Goal: Task Accomplishment & Management: Complete application form

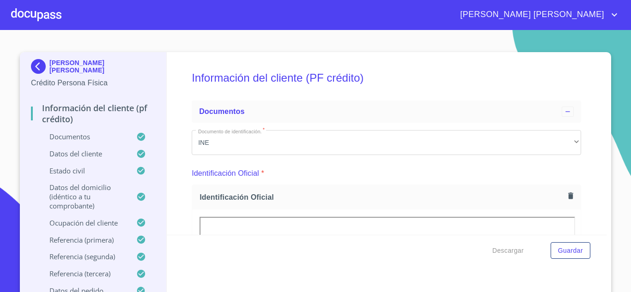
click at [31, 5] on div at bounding box center [36, 15] width 50 height 30
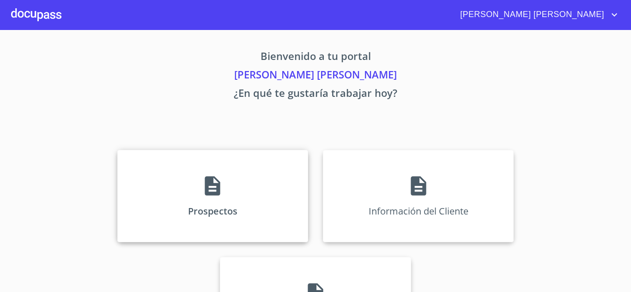
click at [225, 182] on div "Prospectos" at bounding box center [212, 196] width 191 height 92
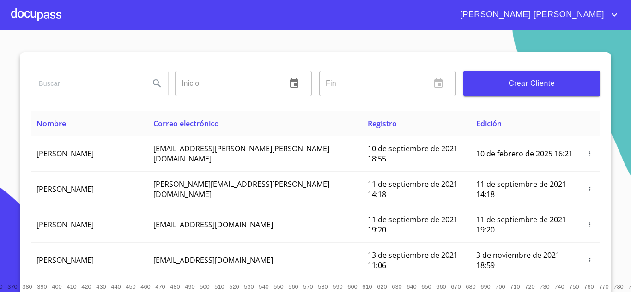
click at [30, 10] on div at bounding box center [36, 15] width 50 height 30
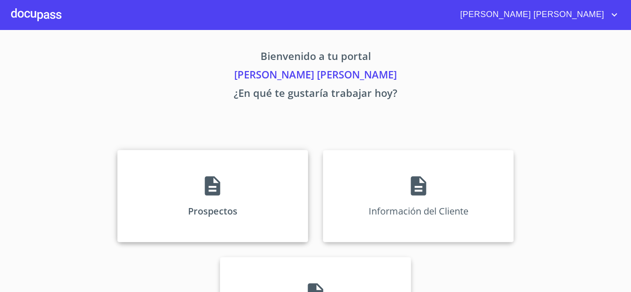
click at [247, 177] on div "Prospectos" at bounding box center [212, 196] width 191 height 92
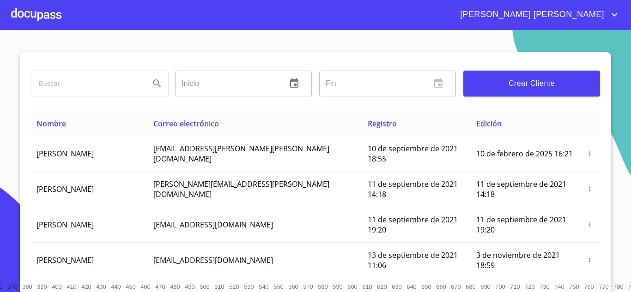
click at [524, 70] on div "Crear Cliente" at bounding box center [532, 83] width 144 height 33
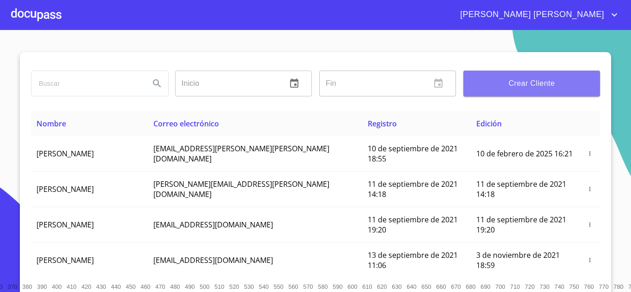
click at [514, 82] on span "Crear Cliente" at bounding box center [532, 83] width 122 height 13
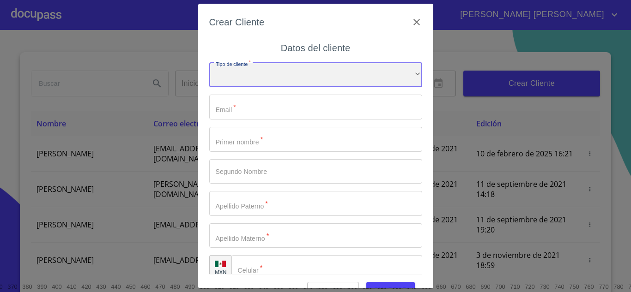
click at [277, 79] on div "​" at bounding box center [315, 75] width 213 height 25
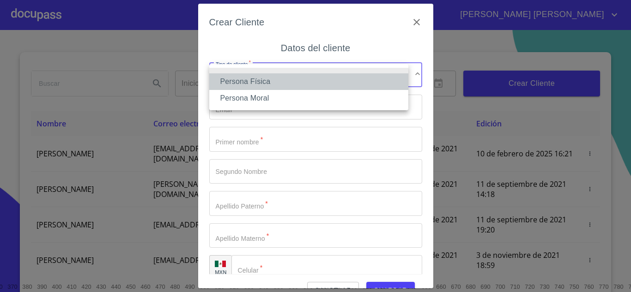
click at [280, 84] on li "Persona Física" at bounding box center [308, 81] width 199 height 17
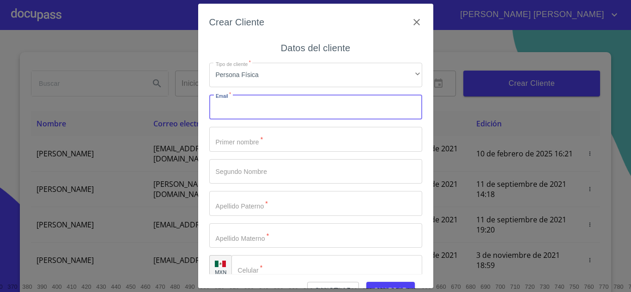
click at [275, 106] on input "Tipo de cliente   *" at bounding box center [315, 107] width 213 height 25
type input "[EMAIL_ADDRESS][DOMAIN_NAME]"
click at [270, 141] on input "Tipo de cliente   *" at bounding box center [315, 139] width 213 height 25
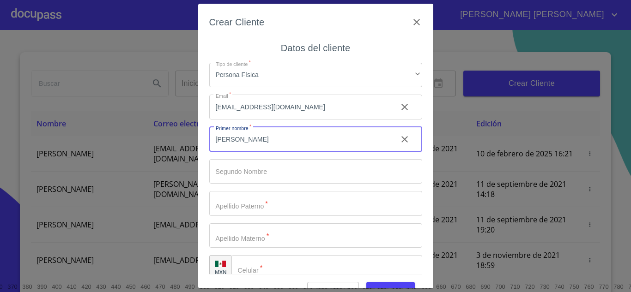
type input "[PERSON_NAME]"
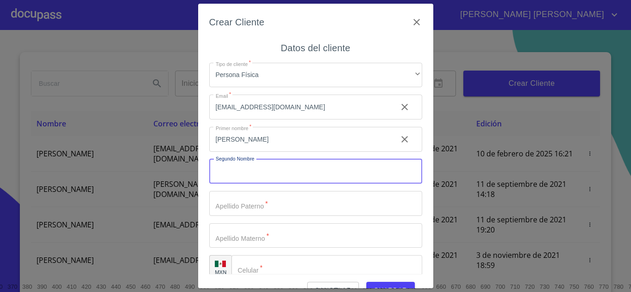
type input "A"
type input "[PERSON_NAME]"
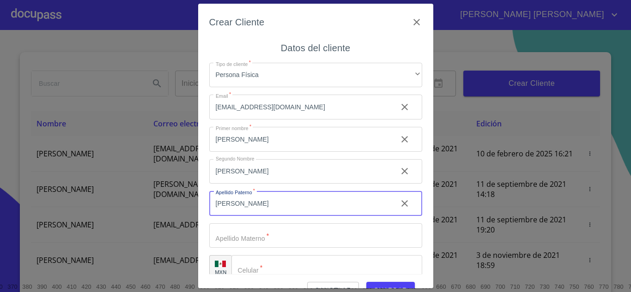
type input "[PERSON_NAME]"
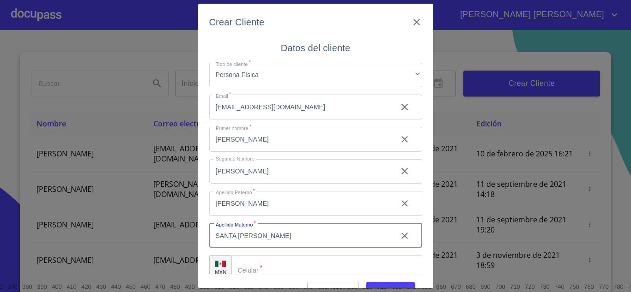
type input "SANTA [PERSON_NAME]"
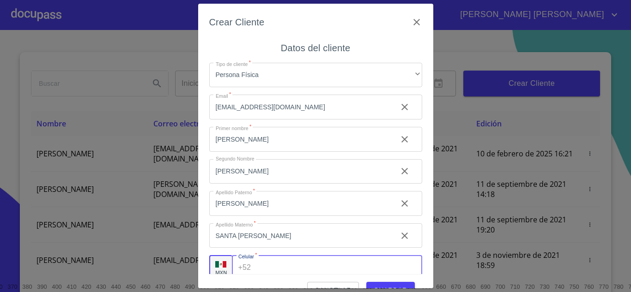
click at [314, 268] on input "Tipo de cliente   *" at bounding box center [338, 267] width 167 height 25
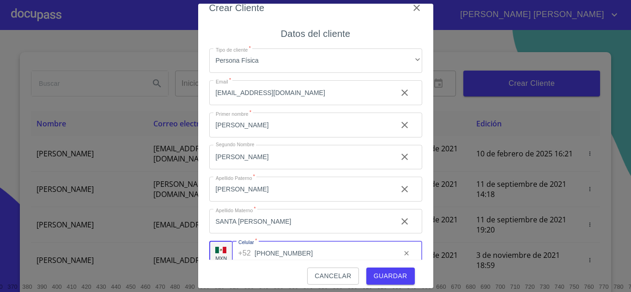
scroll to position [21, 0]
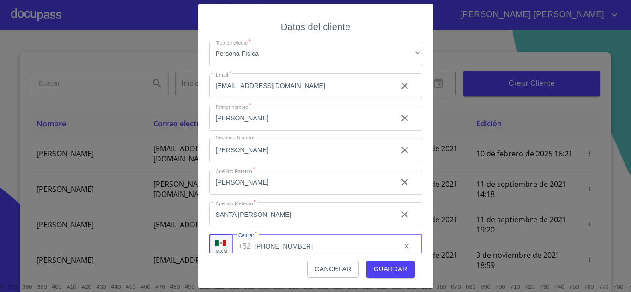
type input "[PHONE_NUMBER]"
click at [374, 266] on span "Guardar" at bounding box center [391, 270] width 34 height 12
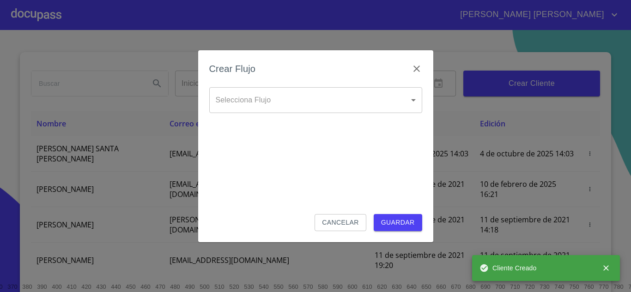
click at [273, 95] on body "[PERSON_NAME] [PERSON_NAME] Inicio ​ Fin ​ Crear Cliente Nombre Correo electrón…" at bounding box center [315, 146] width 631 height 292
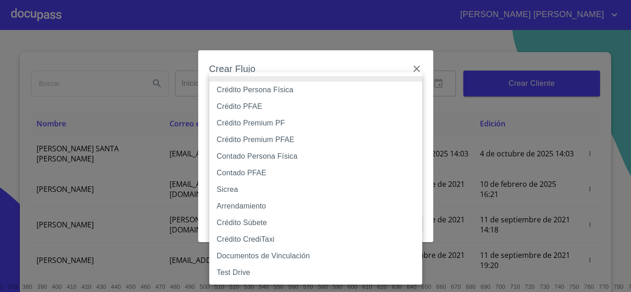
click at [275, 89] on li "Crédito Persona Física" at bounding box center [315, 90] width 213 height 17
type input "6009fb3c7d1714eb8809aa97"
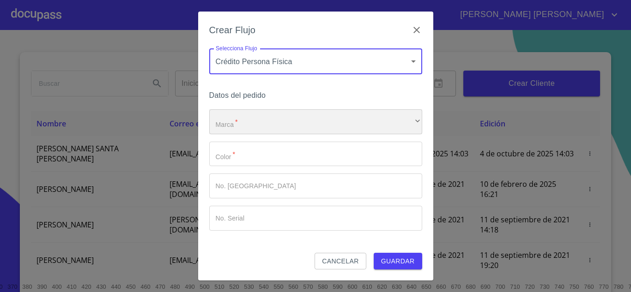
click at [259, 120] on div "​" at bounding box center [315, 121] width 213 height 25
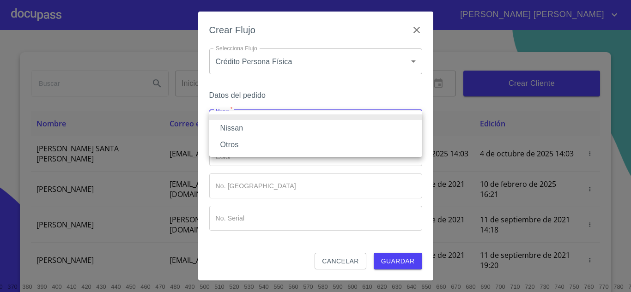
click at [255, 126] on li "Nissan" at bounding box center [315, 128] width 213 height 17
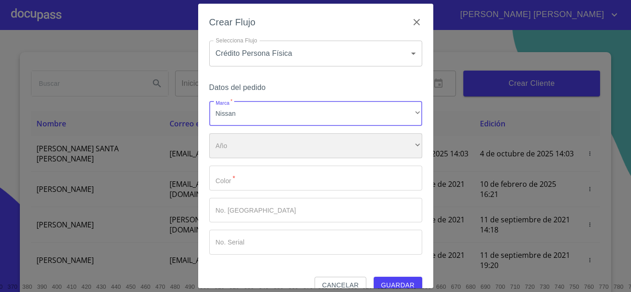
click at [255, 146] on div "​" at bounding box center [315, 145] width 213 height 25
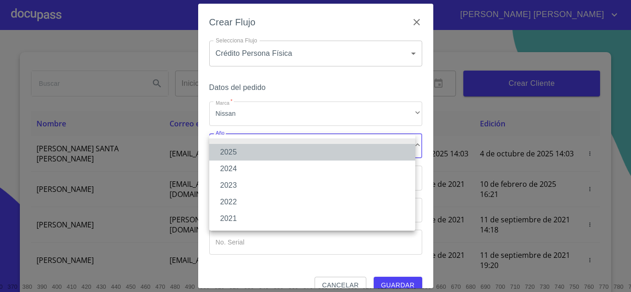
click at [254, 147] on li "2025" at bounding box center [312, 152] width 206 height 17
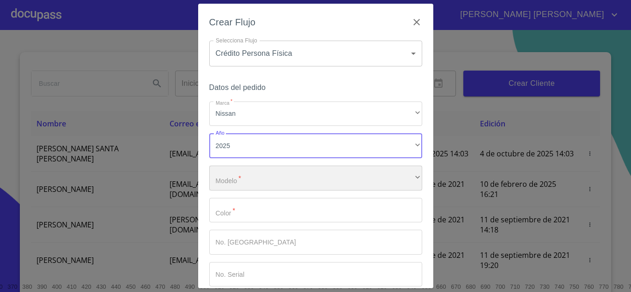
click at [259, 174] on div "​" at bounding box center [315, 178] width 213 height 25
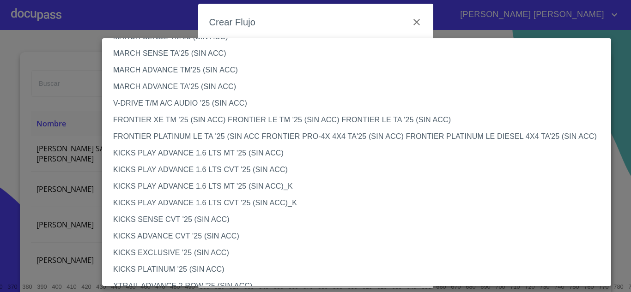
scroll to position [693, 0]
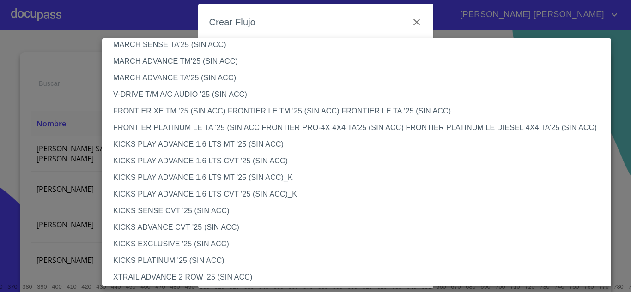
click at [180, 211] on li "KICKS SENSE CVT '25 (SIN ACC)" at bounding box center [360, 211] width 516 height 17
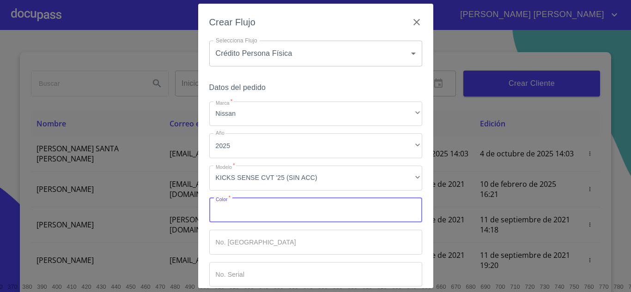
click at [238, 211] on input "Marca   *" at bounding box center [315, 210] width 213 height 25
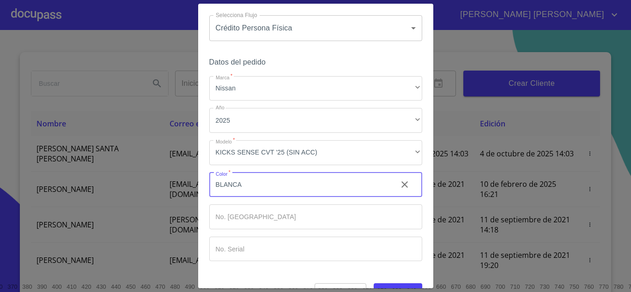
scroll to position [48, 0]
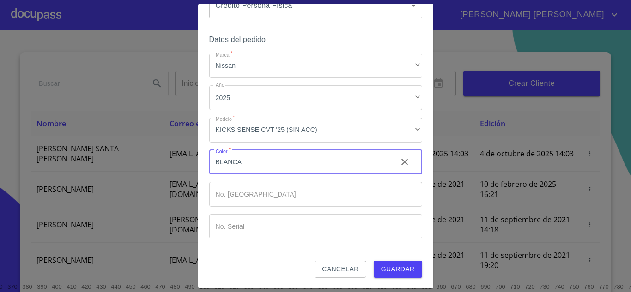
type input "BLANCA"
click at [388, 267] on span "Guardar" at bounding box center [398, 270] width 34 height 12
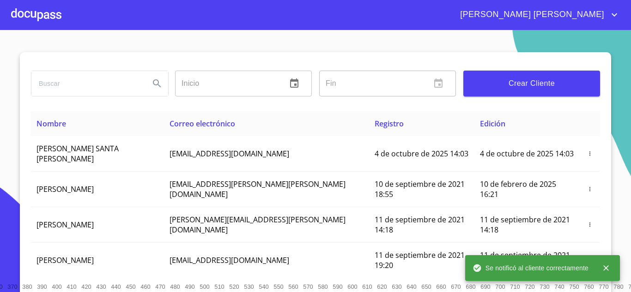
click at [50, 16] on div at bounding box center [36, 15] width 50 height 30
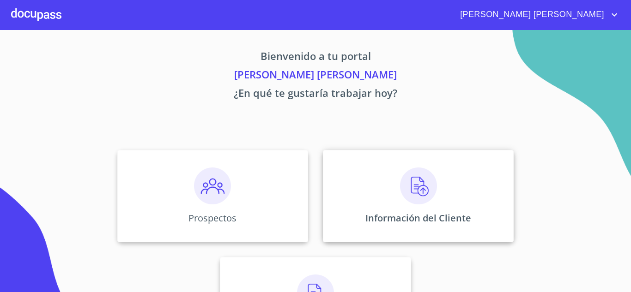
click at [415, 188] on img at bounding box center [418, 186] width 37 height 37
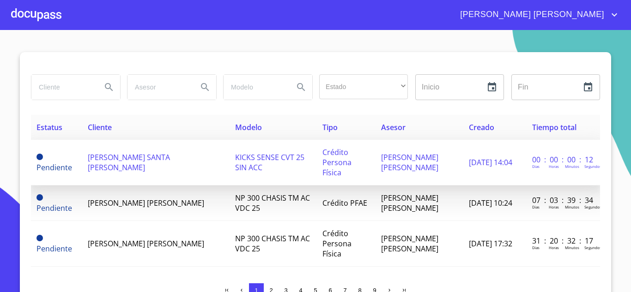
click at [133, 160] on span "[PERSON_NAME] SANTA [PERSON_NAME]" at bounding box center [129, 162] width 82 height 20
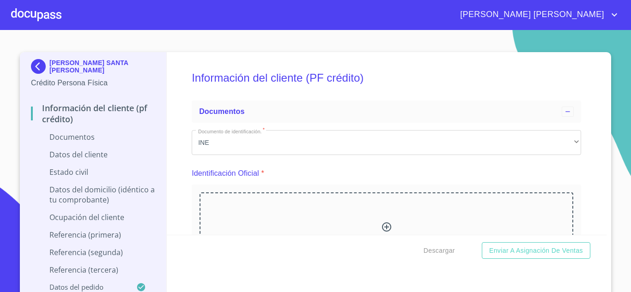
click at [374, 221] on div "Arrastra o selecciona el (los) documento(s) para agregar" at bounding box center [387, 240] width 374 height 94
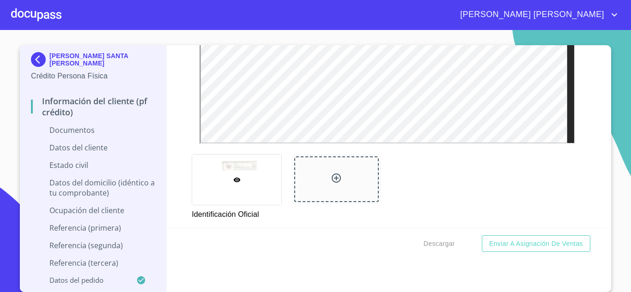
scroll to position [323, 0]
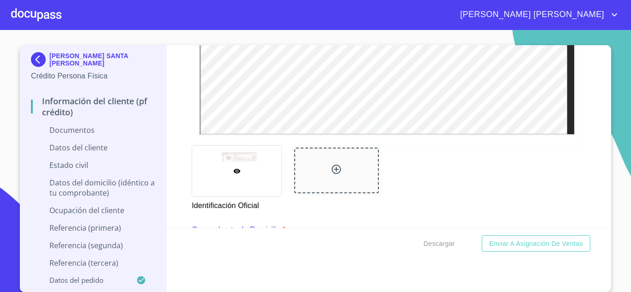
click at [334, 169] on icon at bounding box center [336, 169] width 11 height 11
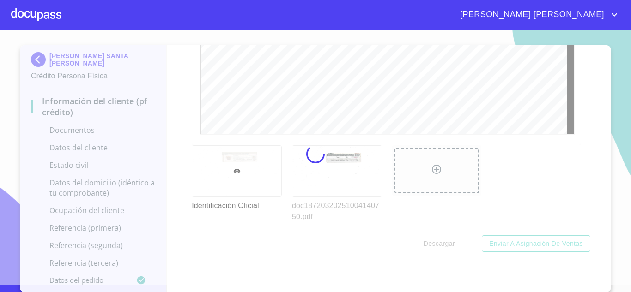
click at [584, 132] on div at bounding box center [315, 154] width 631 height 262
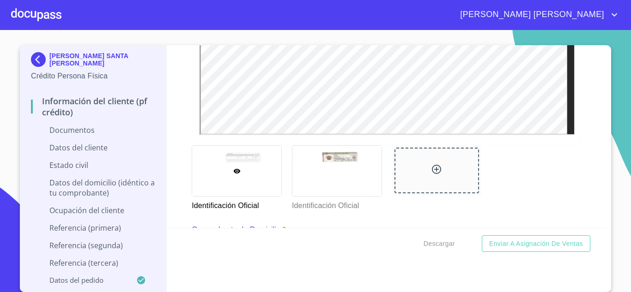
click at [584, 132] on div "Información del cliente (PF crédito) Documentos Documento de identificación.   …" at bounding box center [387, 136] width 440 height 183
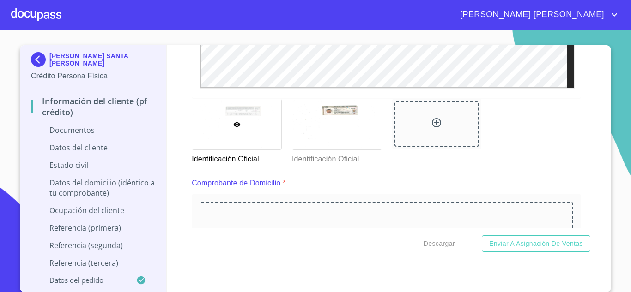
scroll to position [508, 0]
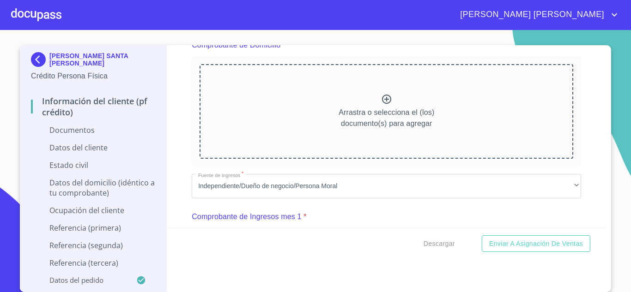
click at [382, 101] on icon at bounding box center [386, 99] width 9 height 9
click at [382, 100] on icon at bounding box center [386, 99] width 11 height 11
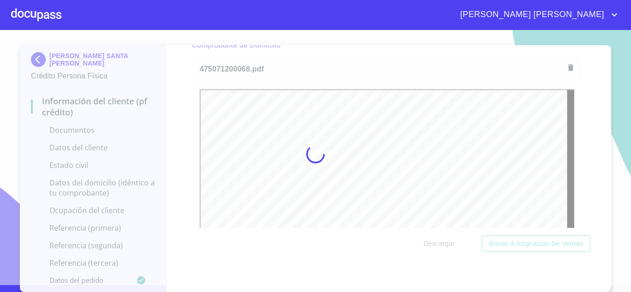
click at [583, 148] on div at bounding box center [315, 154] width 631 height 262
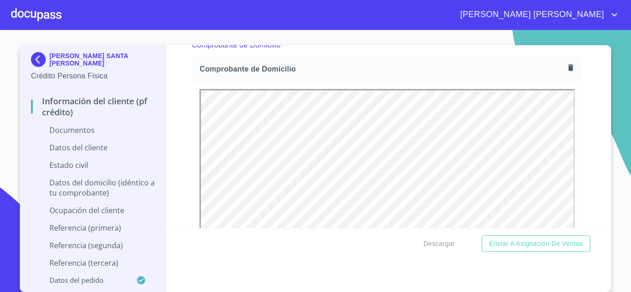
scroll to position [0, 0]
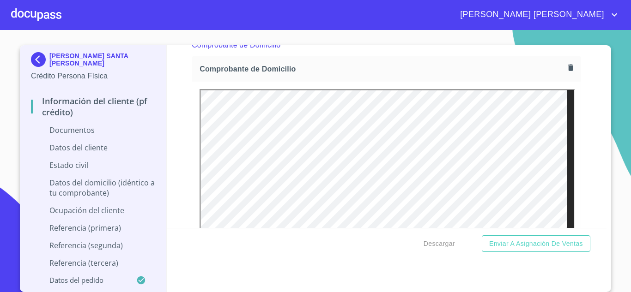
click at [583, 148] on div "Información del cliente (PF crédito) Documentos Documento de identificación.   …" at bounding box center [387, 136] width 440 height 183
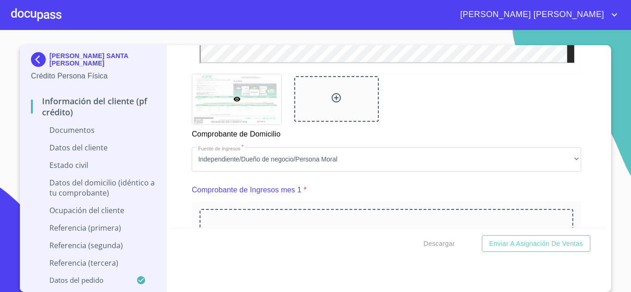
scroll to position [831, 0]
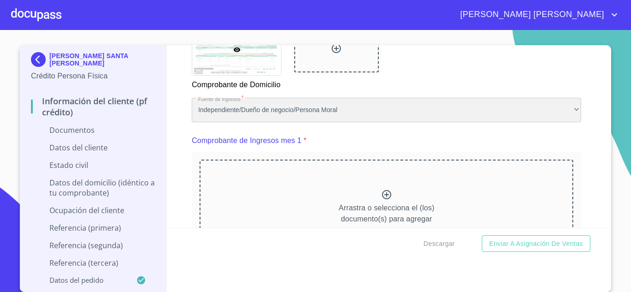
click at [262, 123] on div "Independiente/Dueño de negocio/Persona Moral" at bounding box center [386, 110] width 389 height 25
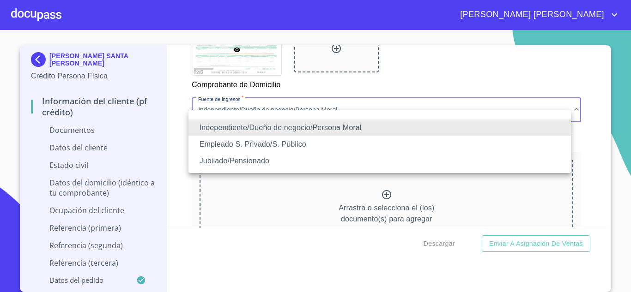
click at [259, 144] on li "Empleado S. Privado/S. Público" at bounding box center [379, 144] width 382 height 17
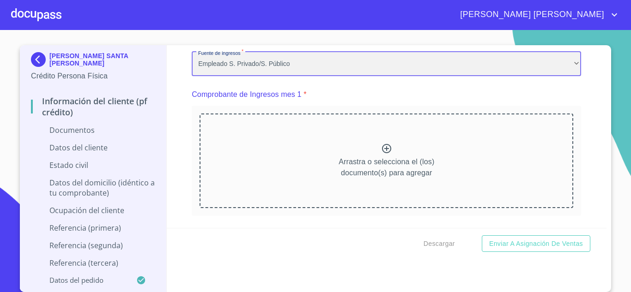
scroll to position [0, 0]
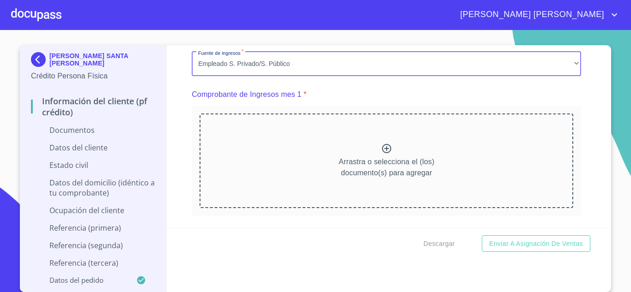
click at [382, 154] on icon at bounding box center [386, 148] width 11 height 11
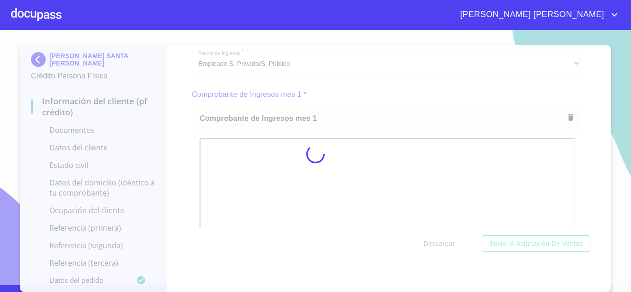
click at [576, 152] on div at bounding box center [315, 154] width 631 height 262
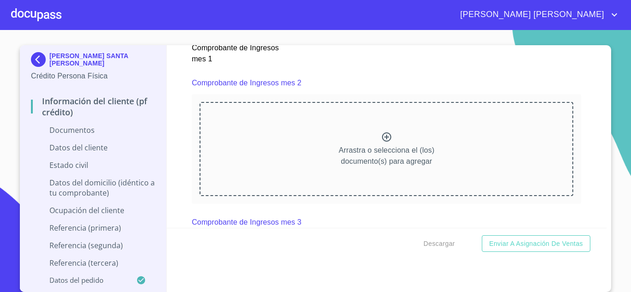
scroll to position [1293, 0]
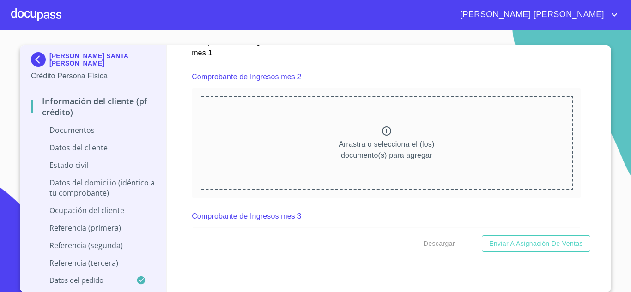
click at [381, 137] on icon at bounding box center [386, 131] width 11 height 11
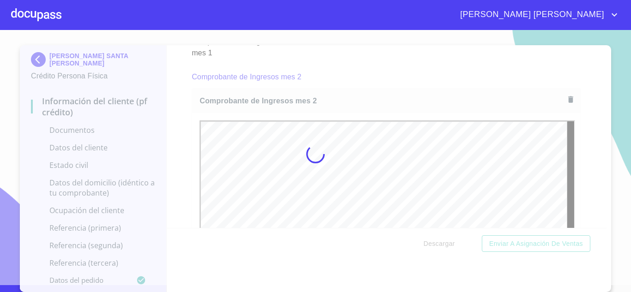
click at [576, 143] on div at bounding box center [315, 154] width 631 height 262
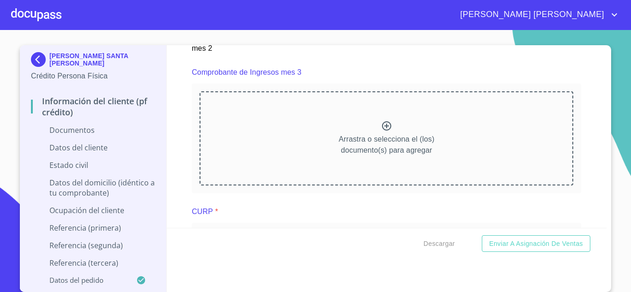
scroll to position [1709, 0]
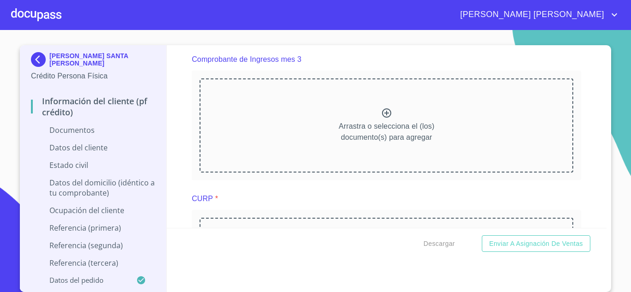
click at [382, 119] on icon at bounding box center [386, 113] width 11 height 11
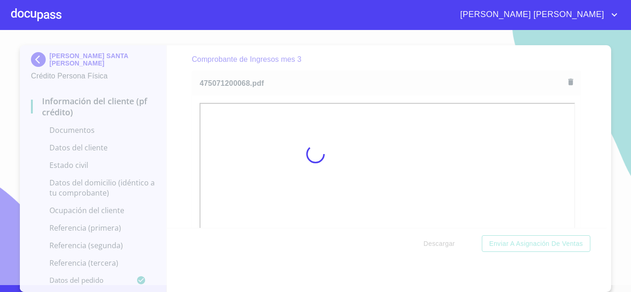
click at [583, 143] on div at bounding box center [315, 154] width 631 height 262
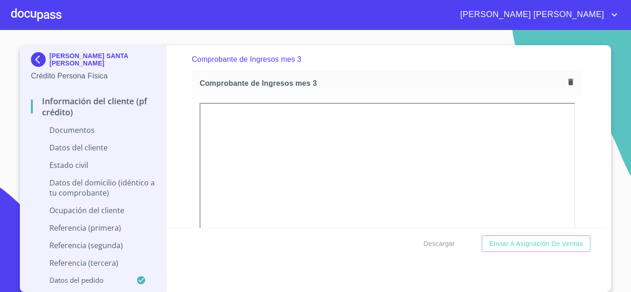
click at [583, 143] on div "Información del cliente (PF crédito) Documentos Documento de identificación.   …" at bounding box center [387, 136] width 440 height 183
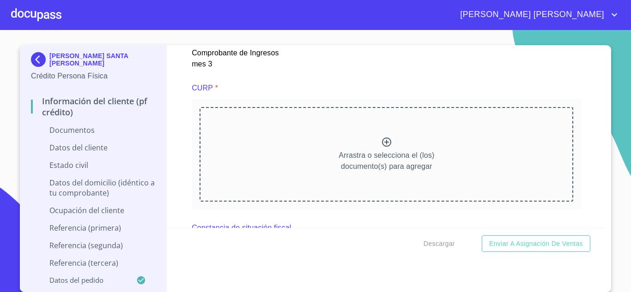
scroll to position [2079, 0]
click at [381, 147] on icon at bounding box center [386, 141] width 11 height 11
click at [382, 147] on icon at bounding box center [386, 141] width 11 height 11
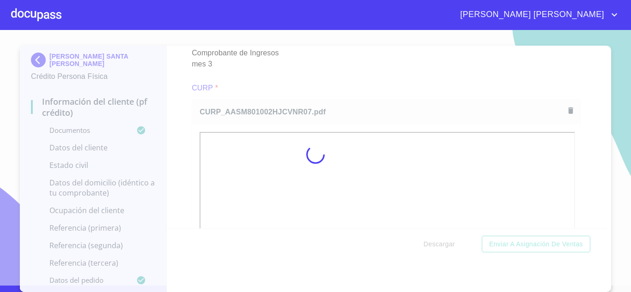
scroll to position [6, 0]
click at [576, 149] on div at bounding box center [315, 155] width 631 height 262
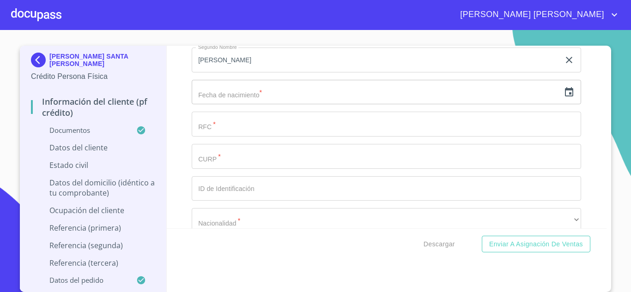
scroll to position [2772, 0]
click at [564, 95] on icon "button" at bounding box center [569, 89] width 11 height 11
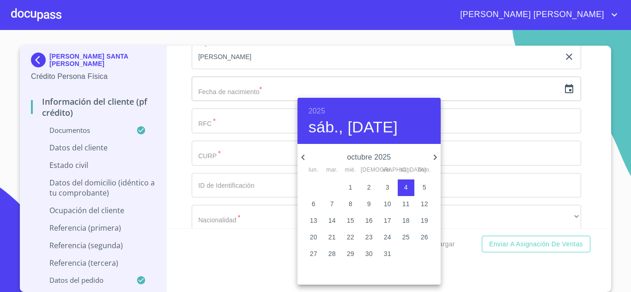
click at [330, 107] on div "2025 sáb., [DATE]" at bounding box center [368, 121] width 143 height 46
click at [317, 112] on h6 "2025" at bounding box center [317, 111] width 17 height 13
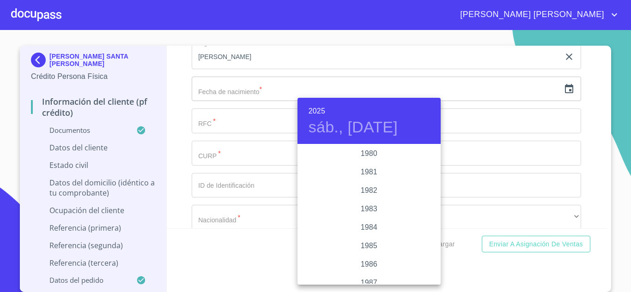
scroll to position [1007, 0]
click at [373, 163] on div "1980" at bounding box center [368, 164] width 143 height 18
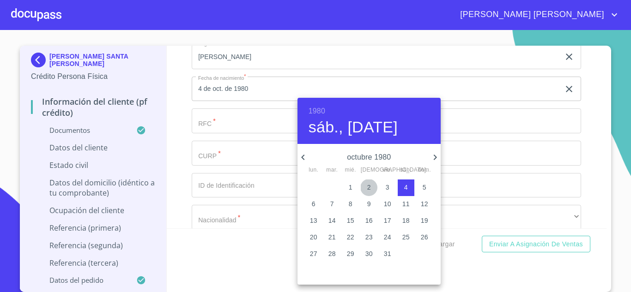
click at [368, 185] on p "2" at bounding box center [369, 187] width 4 height 9
type input "2 de oct. de 1980"
click at [218, 137] on div at bounding box center [315, 146] width 631 height 292
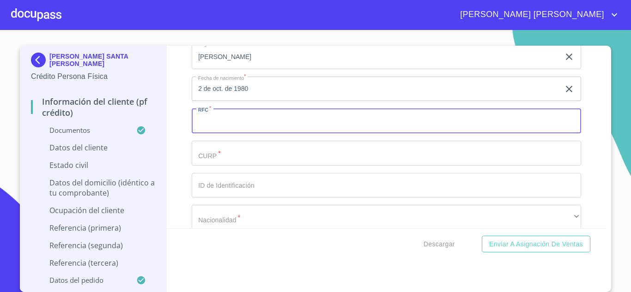
click at [218, 133] on input "Documento de identificación.   *" at bounding box center [386, 121] width 389 height 25
paste input "675194"
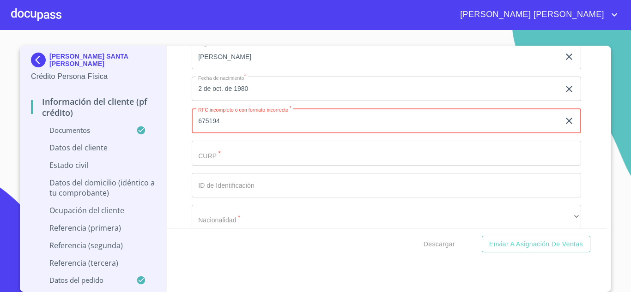
click at [232, 133] on input "675194" at bounding box center [376, 121] width 368 height 25
type input "6"
paste input "AASM801002HJCVNR07"
type input "AASM801002QRA"
click at [237, 165] on input "Documento de identificación.   *" at bounding box center [386, 153] width 389 height 25
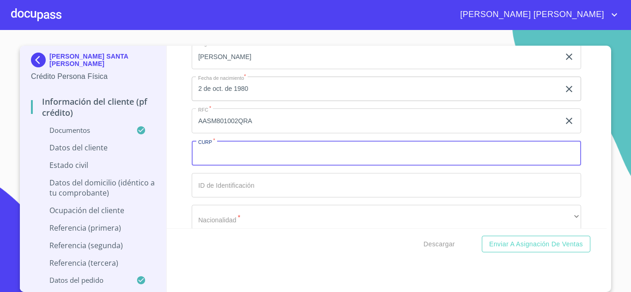
paste input "AASM801002HJCVNR07"
type input "AASM801002HJCVNR07"
click at [246, 195] on input "Documento de identificación.   *" at bounding box center [386, 185] width 389 height 25
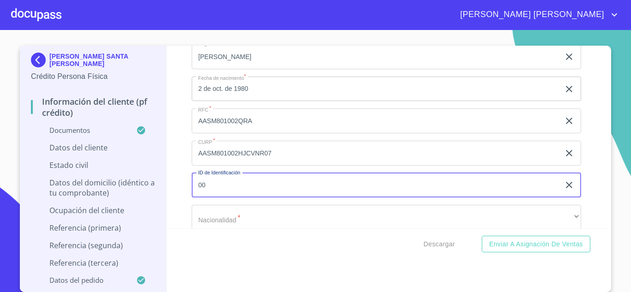
type input "0"
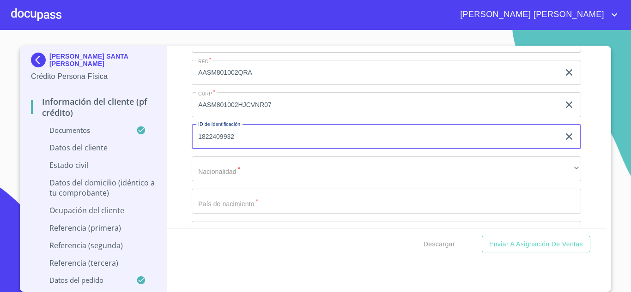
scroll to position [2910, 0]
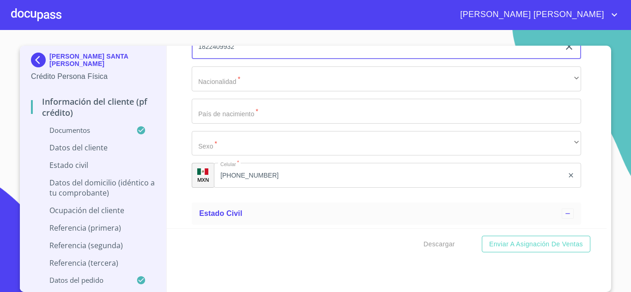
type input "1822409932"
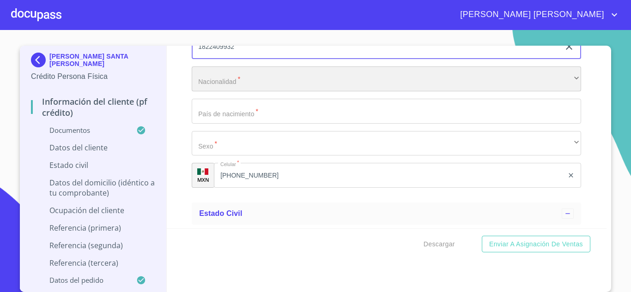
click at [238, 91] on div "​" at bounding box center [386, 79] width 389 height 25
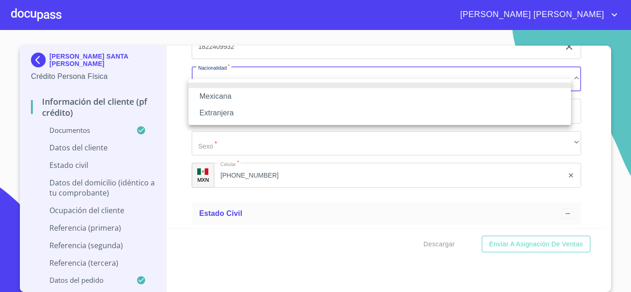
click at [233, 96] on li "Mexicana" at bounding box center [379, 96] width 382 height 17
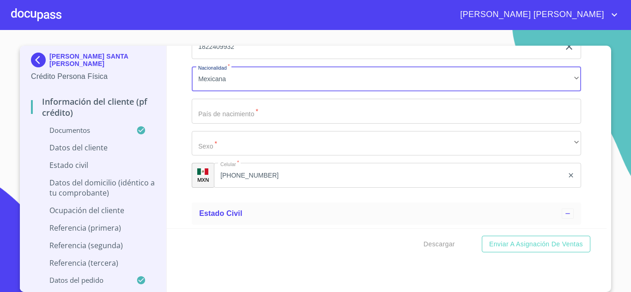
click at [240, 124] on input "Documento de identificación.   *" at bounding box center [386, 111] width 389 height 25
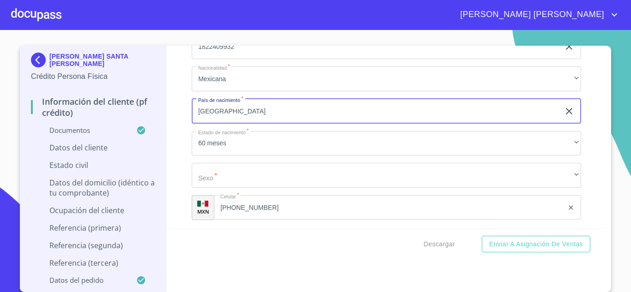
type input "[GEOGRAPHIC_DATA]"
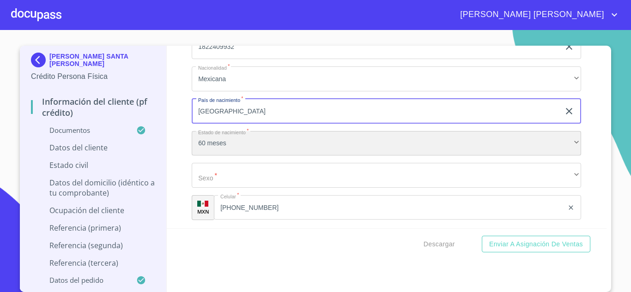
click at [234, 156] on div "60 meses" at bounding box center [386, 143] width 389 height 25
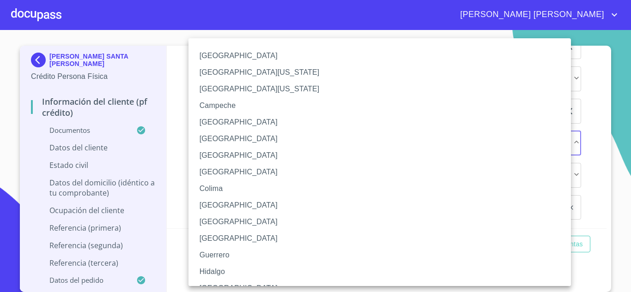
scroll to position [11, 0]
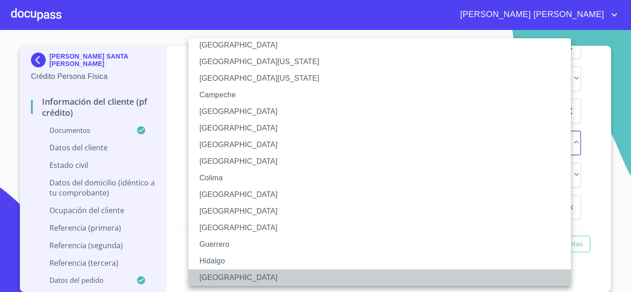
click at [229, 280] on li "[GEOGRAPHIC_DATA]" at bounding box center [382, 278] width 389 height 17
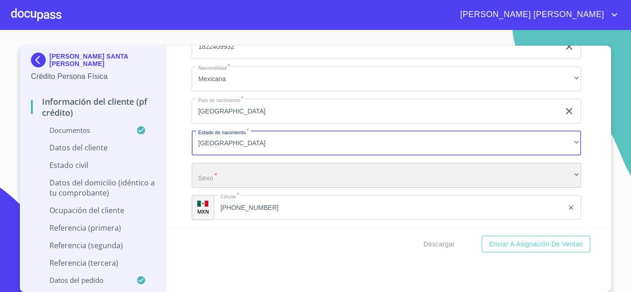
click at [220, 188] on div "​" at bounding box center [386, 175] width 389 height 25
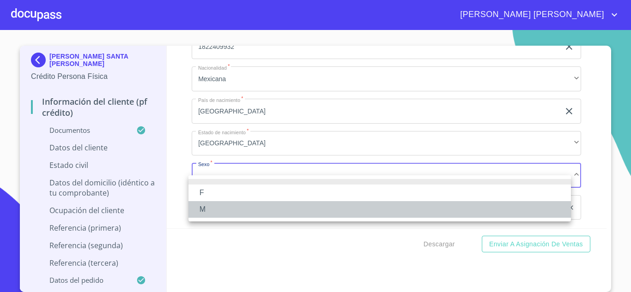
click at [212, 209] on li "M" at bounding box center [379, 209] width 382 height 17
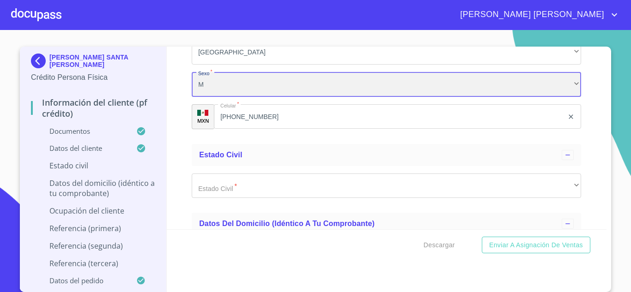
scroll to position [3003, 0]
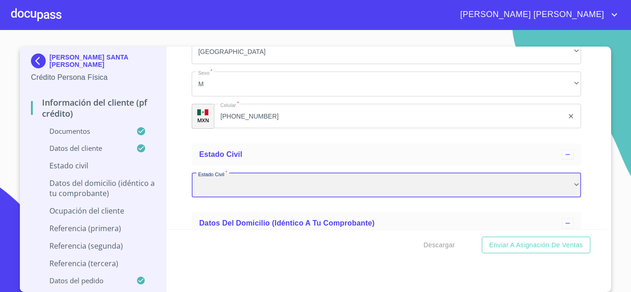
click at [238, 198] on div "​" at bounding box center [386, 185] width 389 height 25
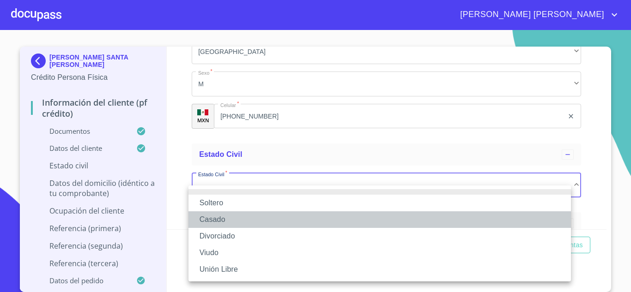
click at [230, 220] on li "Casado" at bounding box center [379, 220] width 382 height 17
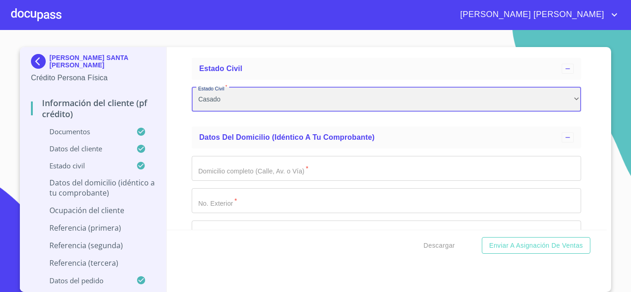
scroll to position [3095, 0]
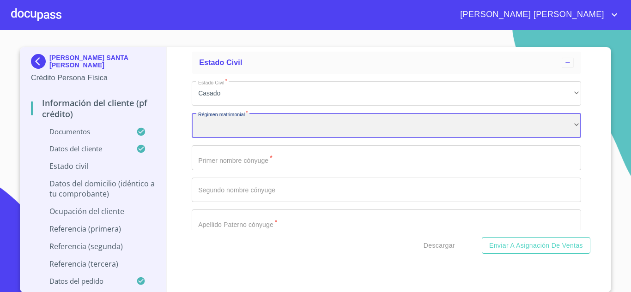
click at [238, 137] on div "​" at bounding box center [386, 125] width 389 height 25
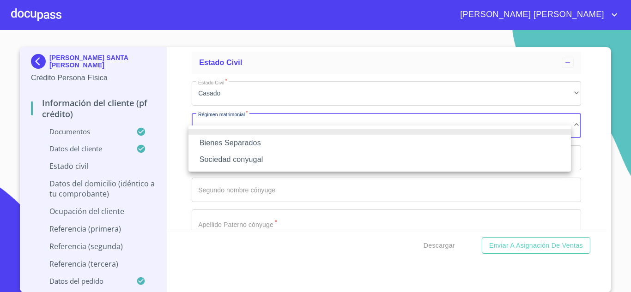
click at [242, 160] on li "Sociedad conyugal" at bounding box center [379, 160] width 382 height 17
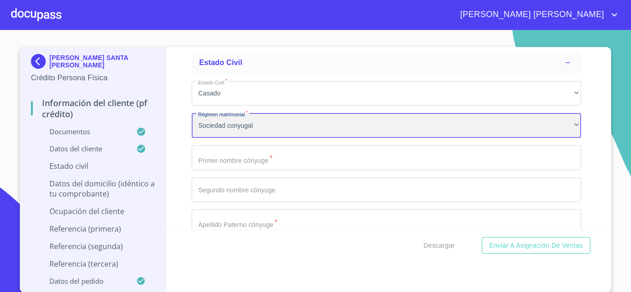
scroll to position [3141, 0]
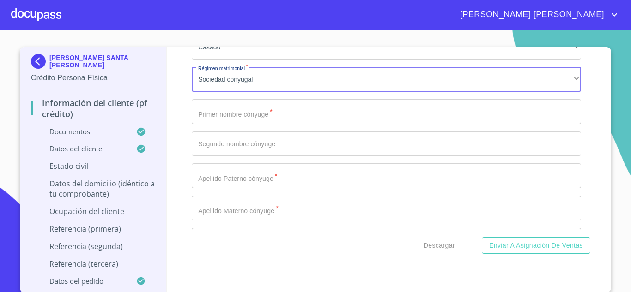
click at [243, 124] on input "Documento de identificación.   *" at bounding box center [386, 111] width 389 height 25
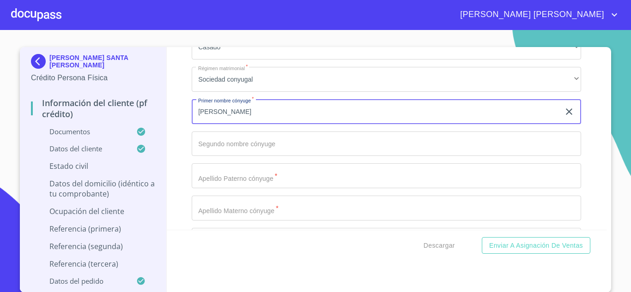
type input "[PERSON_NAME]"
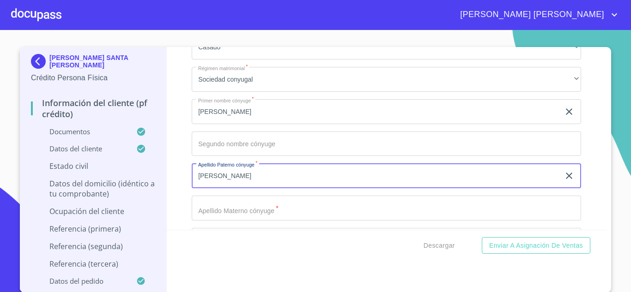
type input "[PERSON_NAME]"
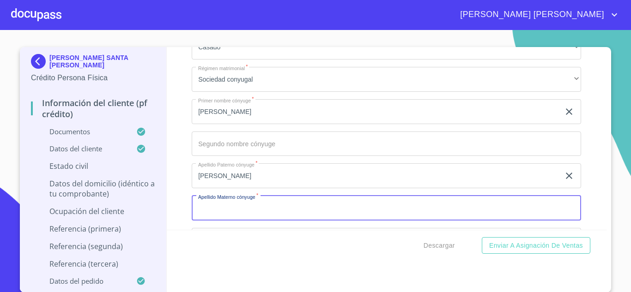
scroll to position [3143, 0]
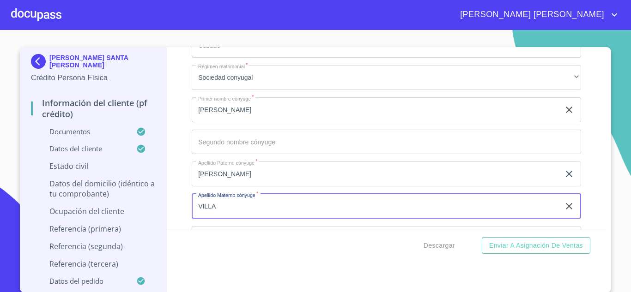
type input "VILLA"
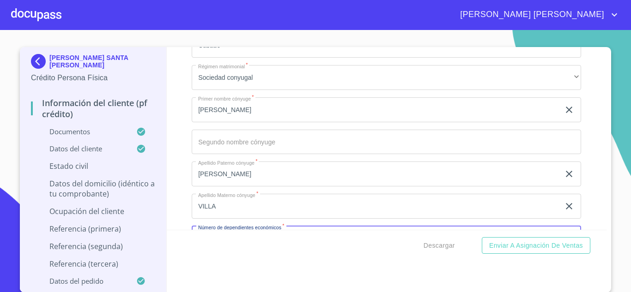
scroll to position [3254, 0]
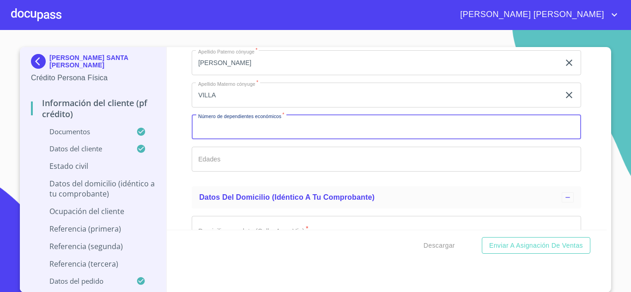
click at [243, 131] on input "Documento de identificación.   *" at bounding box center [386, 127] width 389 height 25
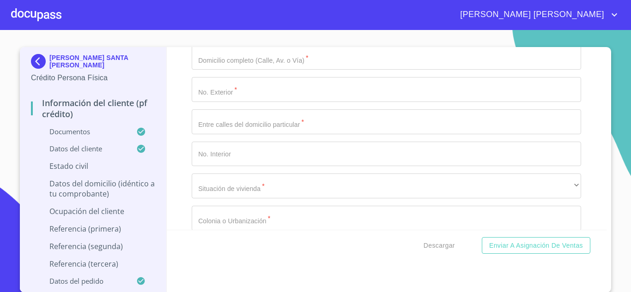
scroll to position [3439, 0]
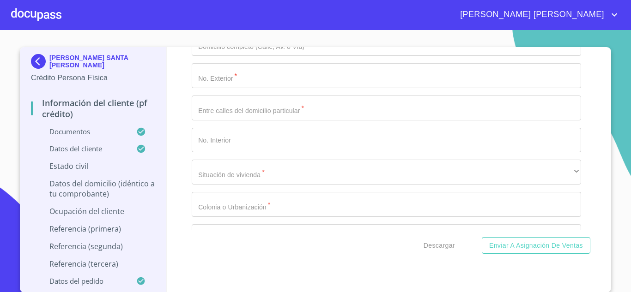
type input "0"
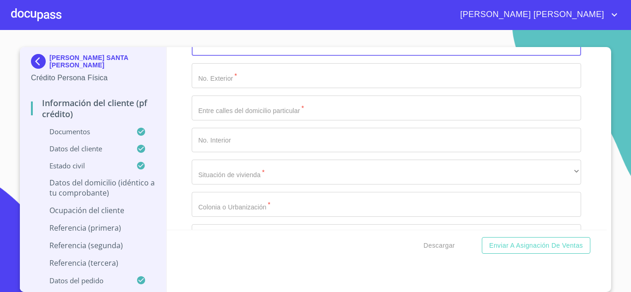
click at [243, 56] on input "Documento de identificación.   *" at bounding box center [386, 43] width 389 height 25
type input "MANGO"
click at [215, 88] on input "Documento de identificación.   *" at bounding box center [386, 75] width 389 height 25
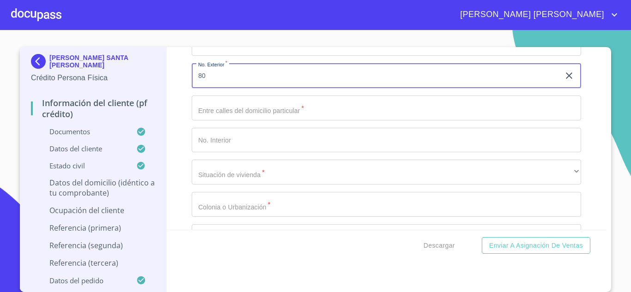
type input "80"
click at [227, 117] on input "Documento de identificación.   *" at bounding box center [386, 108] width 389 height 25
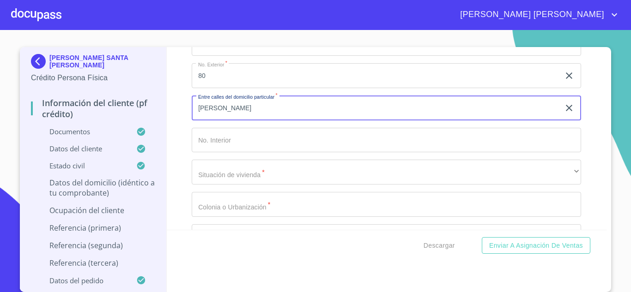
type input "[PERSON_NAME]"
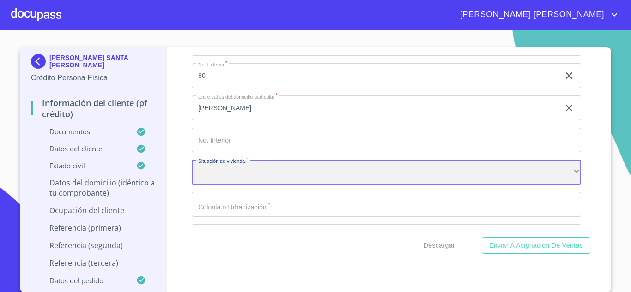
click at [222, 180] on div "​" at bounding box center [386, 172] width 389 height 25
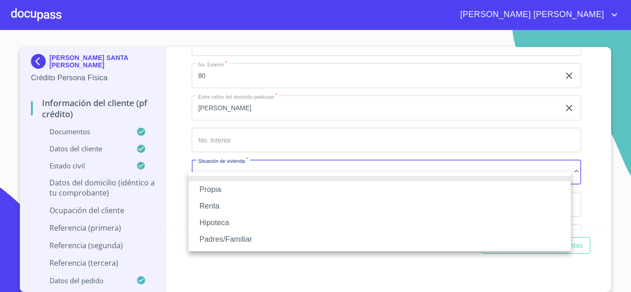
click at [222, 187] on li "Propia" at bounding box center [379, 190] width 382 height 17
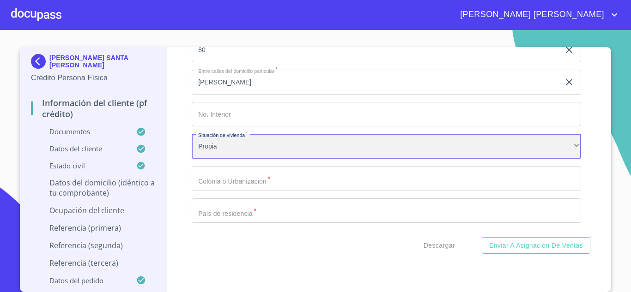
scroll to position [3485, 0]
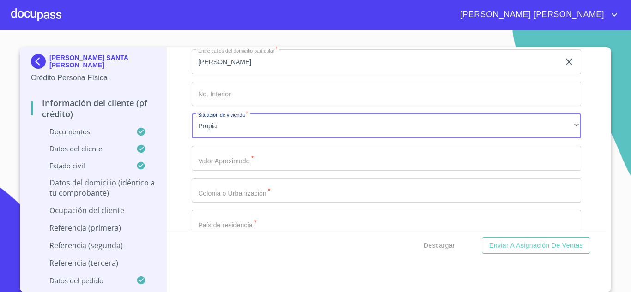
click at [230, 170] on input "Documento de identificación.   *" at bounding box center [386, 158] width 389 height 25
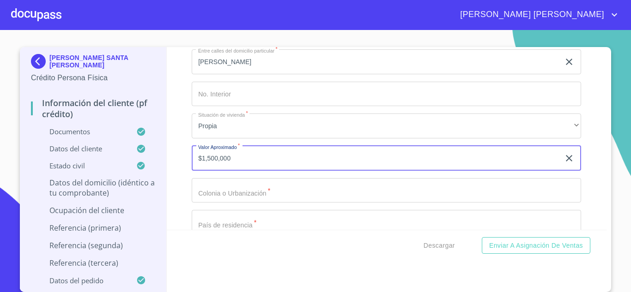
type input "$1,500,000"
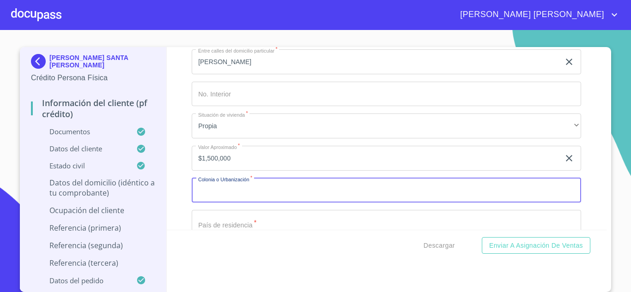
click at [253, 203] on input "Documento de identificación.   *" at bounding box center [386, 190] width 389 height 25
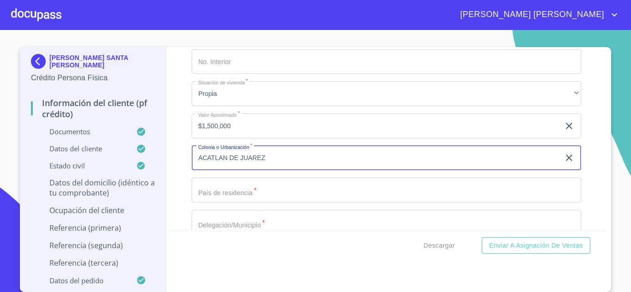
scroll to position [3532, 0]
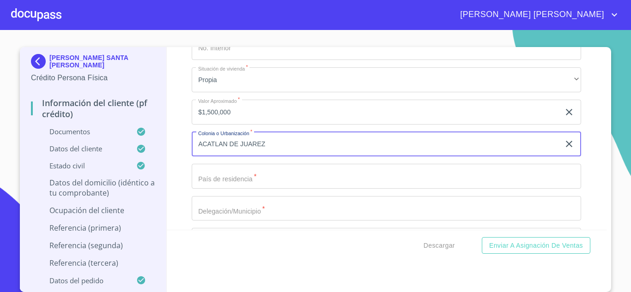
type input "ACATLAN DE JUAREZ"
click at [242, 189] on input "Documento de identificación.   *" at bounding box center [386, 176] width 389 height 25
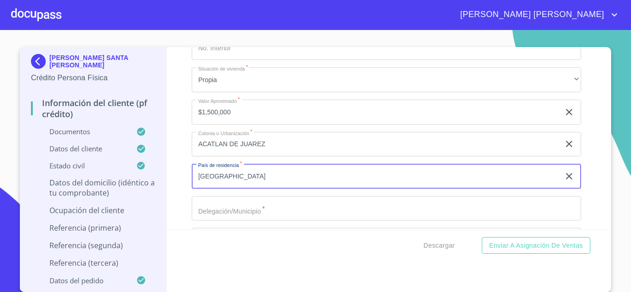
type input "[GEOGRAPHIC_DATA]"
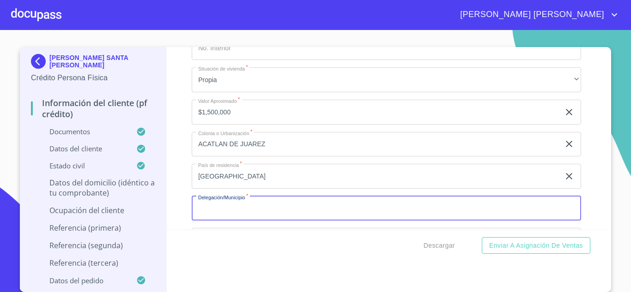
click at [228, 219] on input "Documento de identificación.   *" at bounding box center [386, 208] width 389 height 25
type input "Z"
click at [284, 152] on input "ACATLAN DE JUAREZ" at bounding box center [376, 144] width 368 height 25
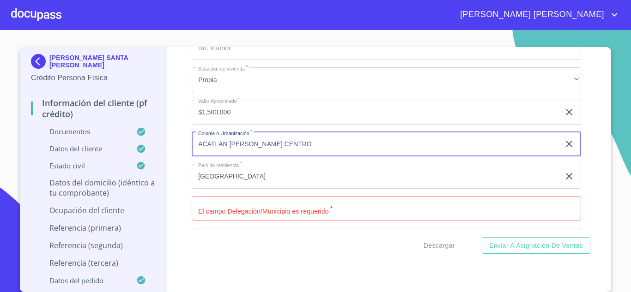
type input "ACATLAN [PERSON_NAME] CENTRO"
click at [246, 221] on input "Documento de identificación.   *" at bounding box center [386, 208] width 389 height 25
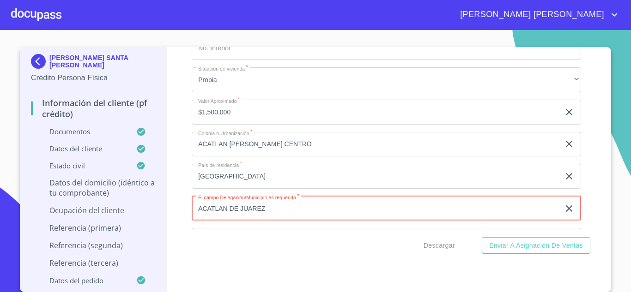
scroll to position [3624, 0]
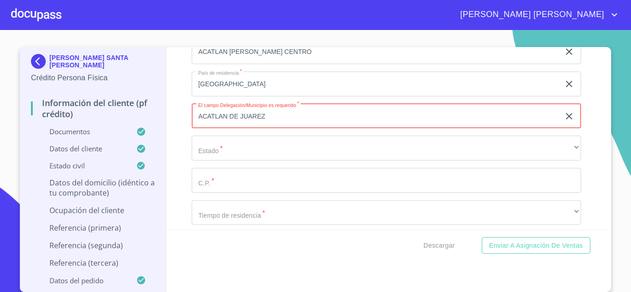
type input "ACATLAN DE JUAREZ"
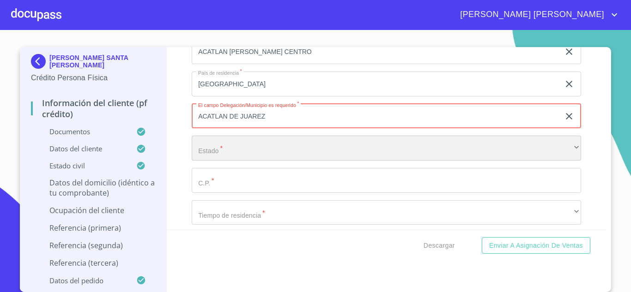
click at [224, 159] on div "​" at bounding box center [386, 148] width 389 height 25
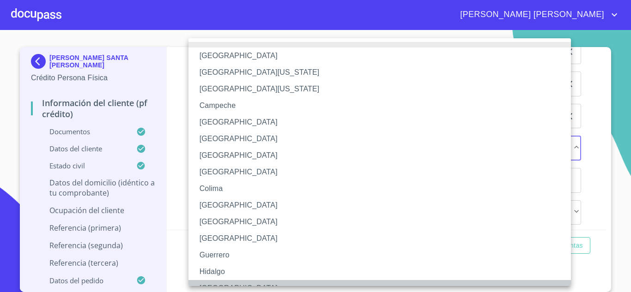
click at [211, 283] on li "[GEOGRAPHIC_DATA]" at bounding box center [382, 288] width 389 height 17
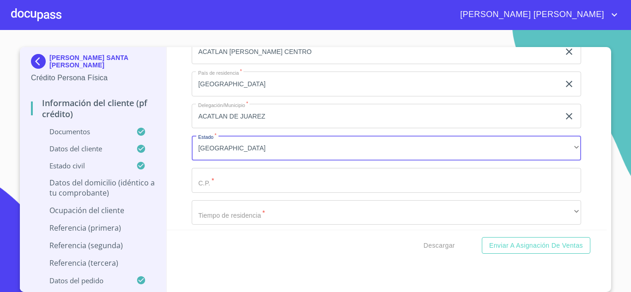
click at [225, 193] on input "Documento de identificación.   *" at bounding box center [386, 180] width 389 height 25
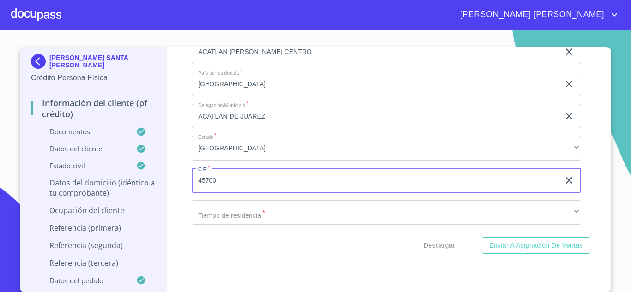
type input "45700"
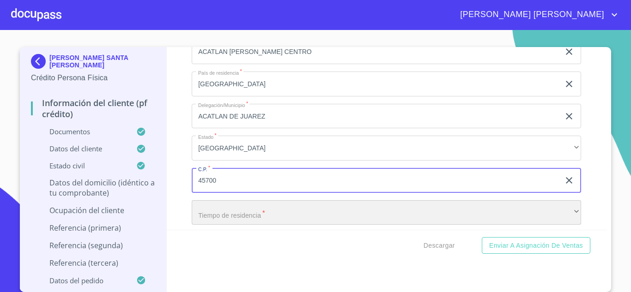
click at [234, 219] on div "​" at bounding box center [386, 212] width 389 height 25
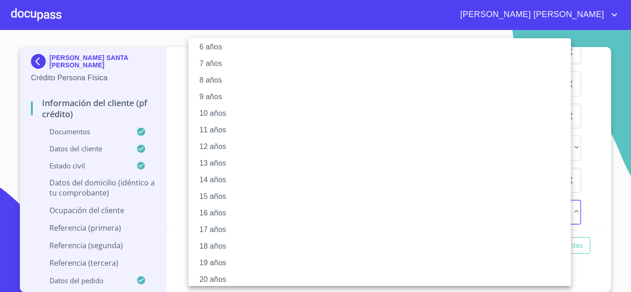
scroll to position [114, 0]
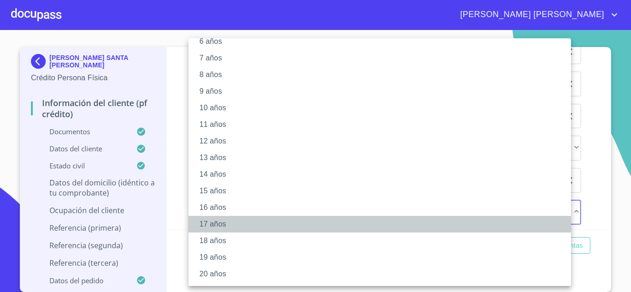
click at [222, 225] on li "17 años" at bounding box center [382, 224] width 389 height 17
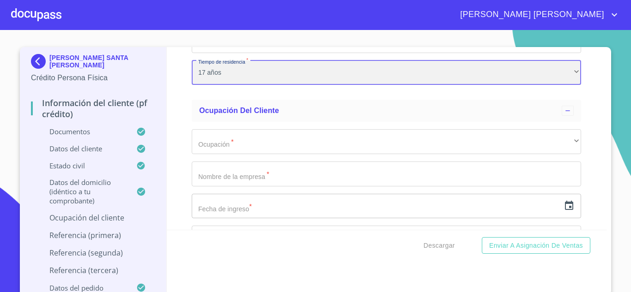
scroll to position [3769, 0]
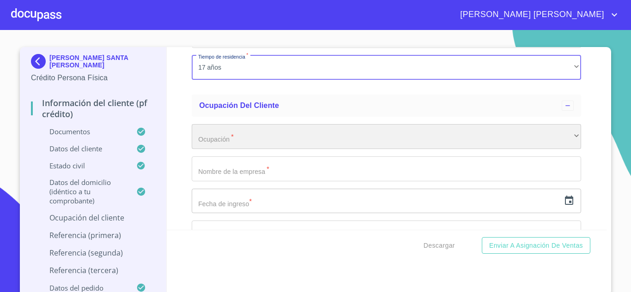
click at [220, 146] on div "​" at bounding box center [386, 136] width 389 height 25
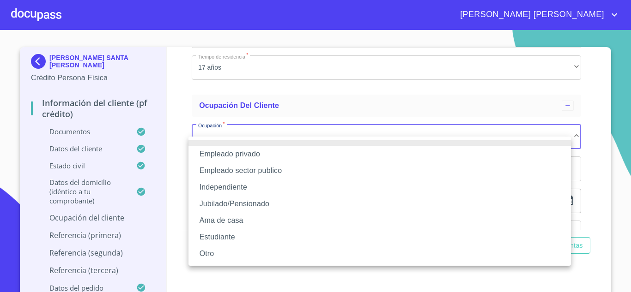
click at [225, 152] on li "Empleado privado" at bounding box center [379, 154] width 382 height 17
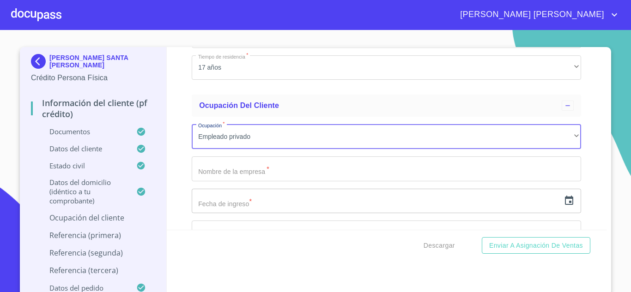
click at [228, 179] on input "Documento de identificación.   *" at bounding box center [386, 169] width 389 height 25
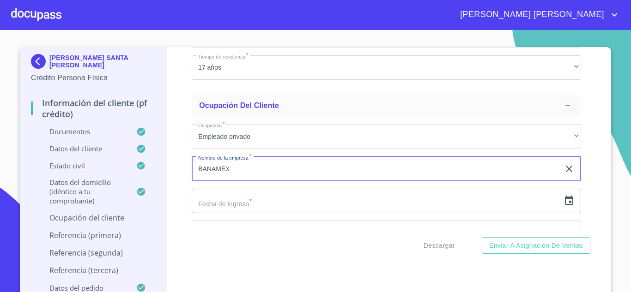
type input "BANAMEX"
click at [565, 205] on icon "button" at bounding box center [569, 200] width 8 height 9
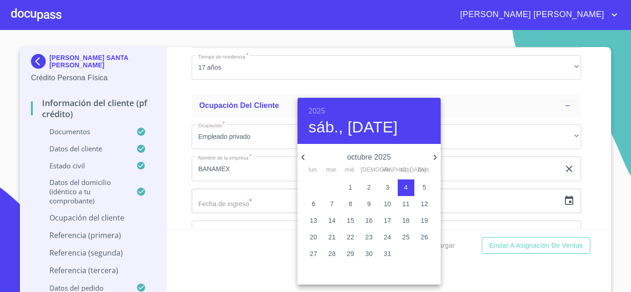
click at [322, 112] on h6 "2025" at bounding box center [317, 111] width 17 height 13
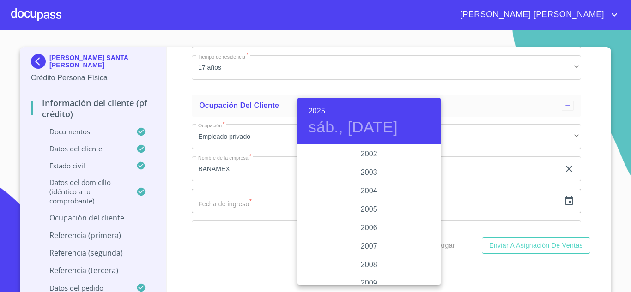
scroll to position [1423, 0]
click at [371, 212] on div "2005" at bounding box center [368, 210] width 143 height 18
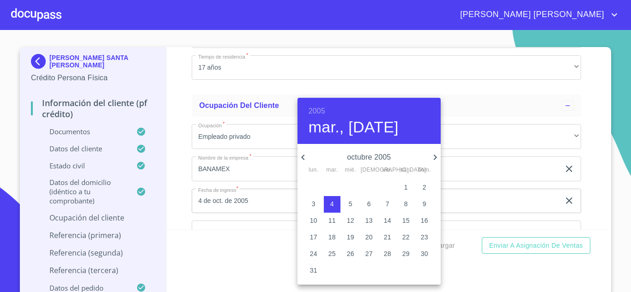
click at [437, 156] on icon "button" at bounding box center [435, 157] width 11 height 11
click at [384, 221] on p "16" at bounding box center [387, 220] width 7 height 9
type input "16 de dic. de 2005"
click at [176, 178] on div at bounding box center [315, 146] width 631 height 292
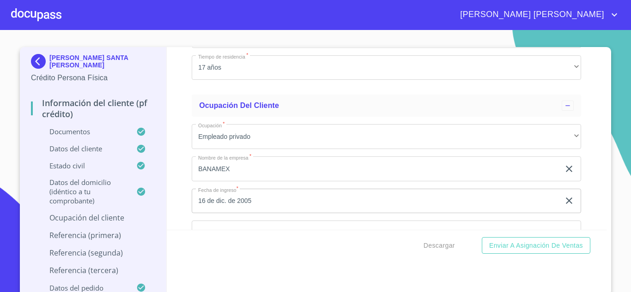
click at [184, 185] on div "Información del cliente (PF crédito) Documentos Documento de identificación.   …" at bounding box center [387, 138] width 440 height 183
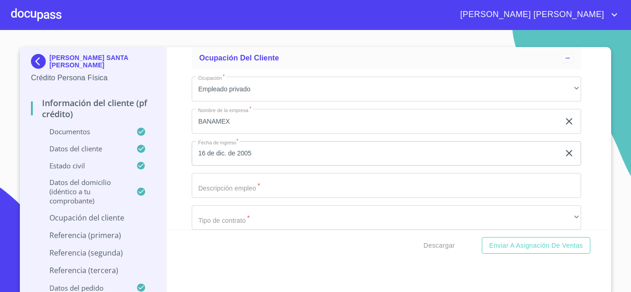
scroll to position [3861, 0]
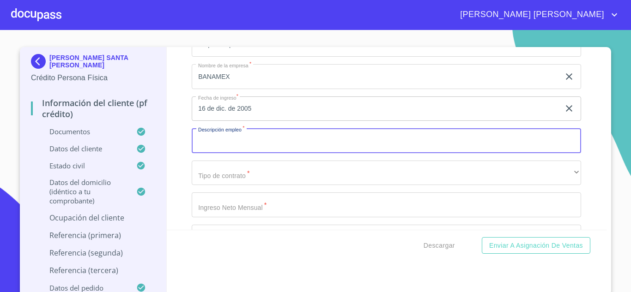
click at [211, 153] on input "Documento de identificación.   *" at bounding box center [386, 140] width 389 height 25
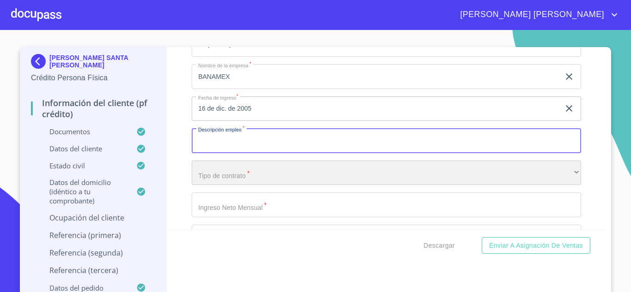
click at [217, 186] on div "​" at bounding box center [386, 173] width 389 height 25
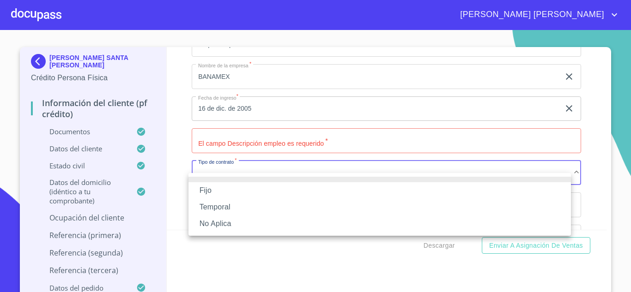
click at [217, 191] on li "Fijo" at bounding box center [379, 190] width 382 height 17
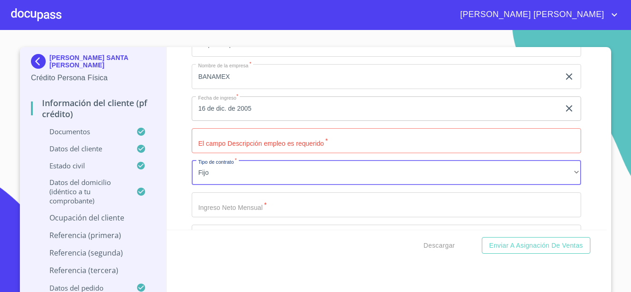
click at [219, 153] on input "Documento de identificación.   *" at bounding box center [386, 140] width 389 height 25
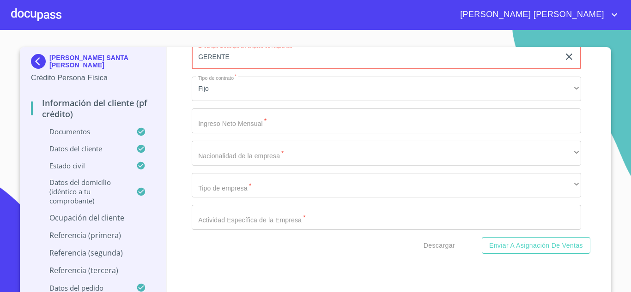
scroll to position [3954, 0]
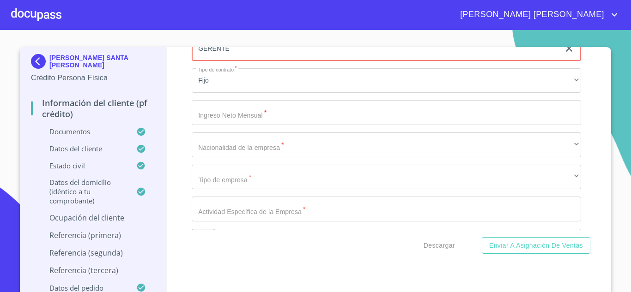
type input "GERENTE"
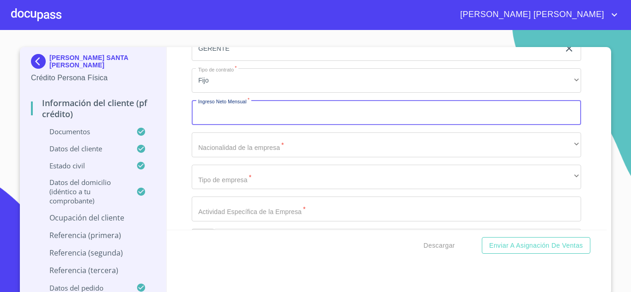
click at [228, 118] on input "Documento de identificación.   *" at bounding box center [386, 112] width 389 height 25
type input "35000"
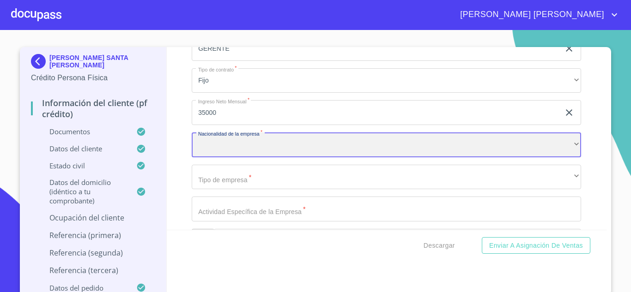
click at [230, 156] on div "​" at bounding box center [386, 145] width 389 height 25
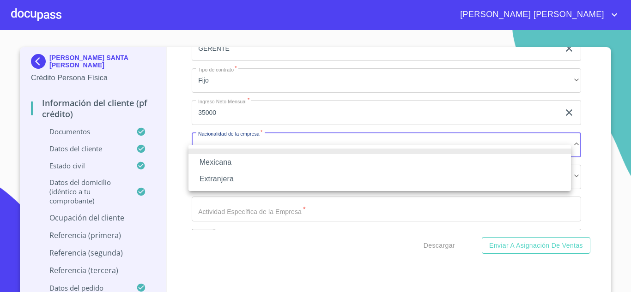
click at [222, 160] on li "Mexicana" at bounding box center [379, 162] width 382 height 17
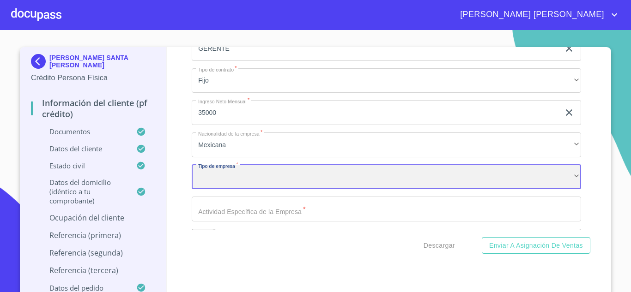
click at [235, 185] on div "​" at bounding box center [386, 177] width 389 height 25
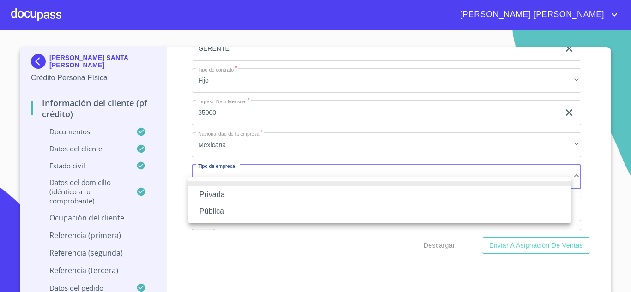
click at [224, 192] on li "Privada" at bounding box center [379, 195] width 382 height 17
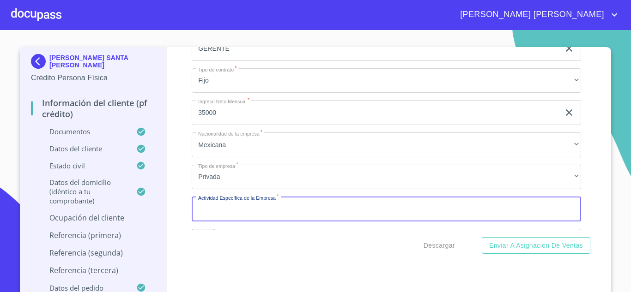
click at [241, 222] on input "Documento de identificación.   *" at bounding box center [386, 209] width 389 height 25
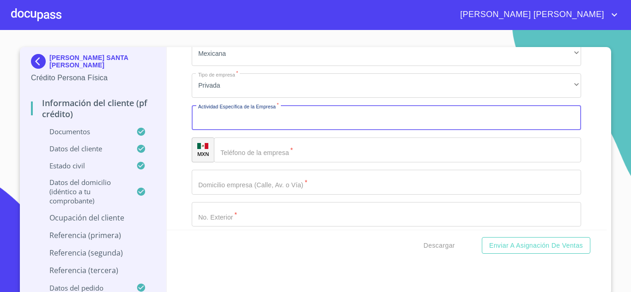
scroll to position [4046, 0]
click at [222, 129] on input "Documento de identificación.   *" at bounding box center [386, 116] width 389 height 25
type input "BANCARIO"
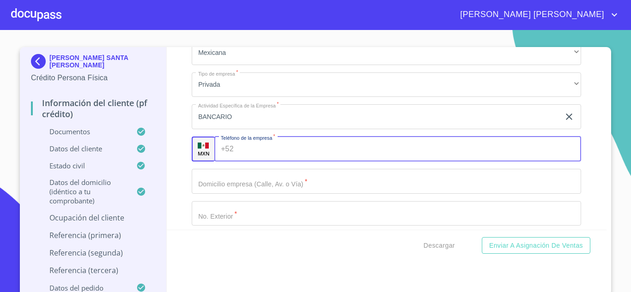
click at [233, 159] on div "+52 ​" at bounding box center [397, 149] width 367 height 25
type input "[PHONE_NUMBER]"
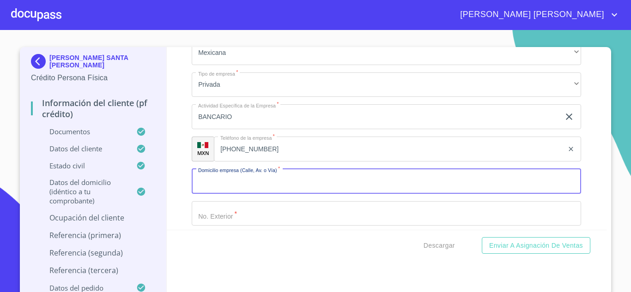
click at [237, 189] on input "Documento de identificación.   *" at bounding box center [386, 181] width 389 height 25
type input "[PERSON_NAME]"
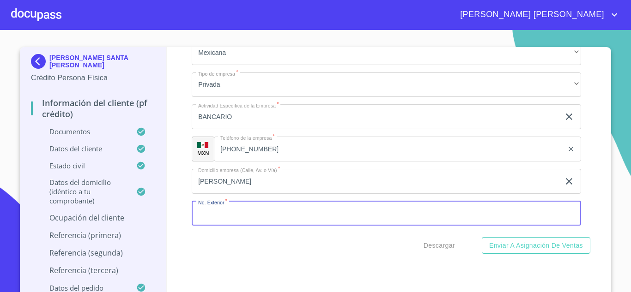
scroll to position [4053, 0]
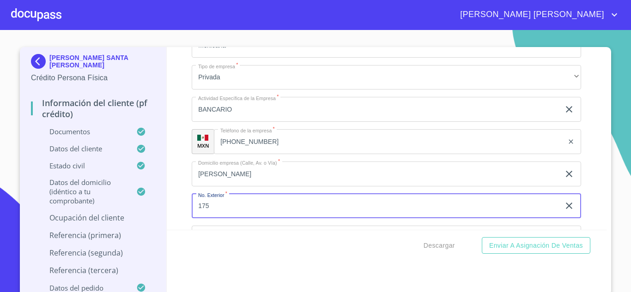
type input "175"
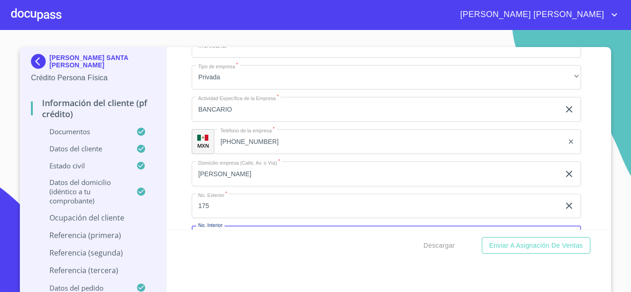
scroll to position [4164, 0]
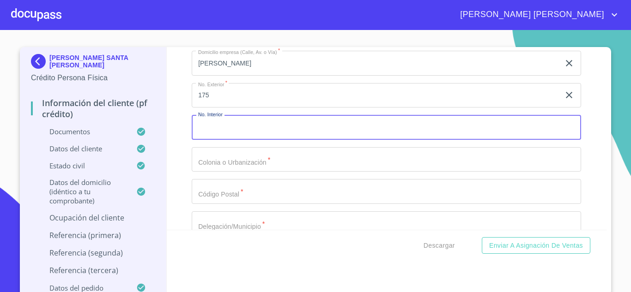
click at [229, 172] on input "Documento de identificación.   *" at bounding box center [386, 159] width 389 height 25
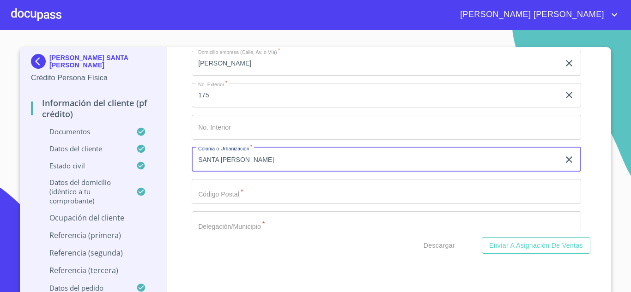
type input "SANTA [PERSON_NAME]"
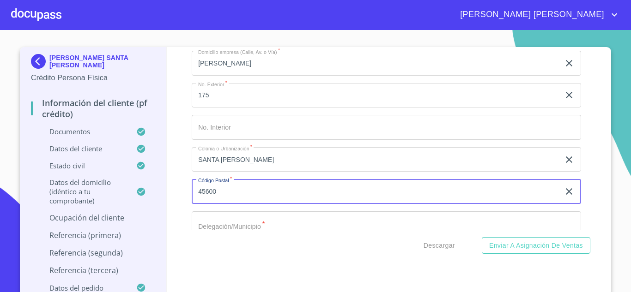
type input "45600"
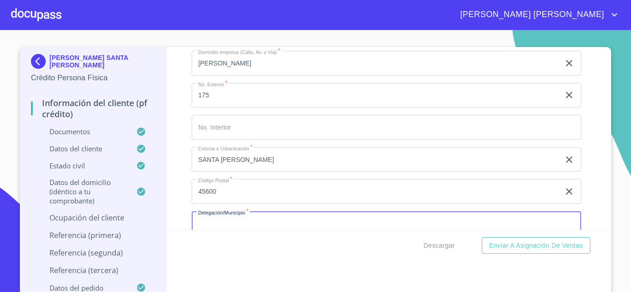
scroll to position [4182, 0]
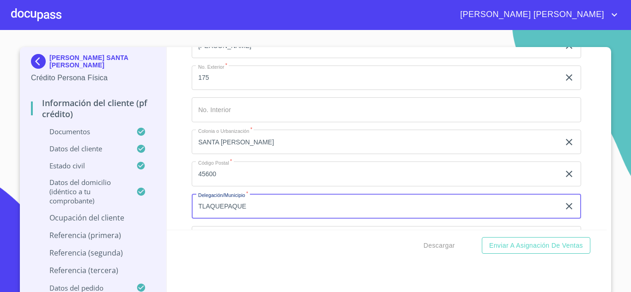
type input "TLAQUEPAQUE"
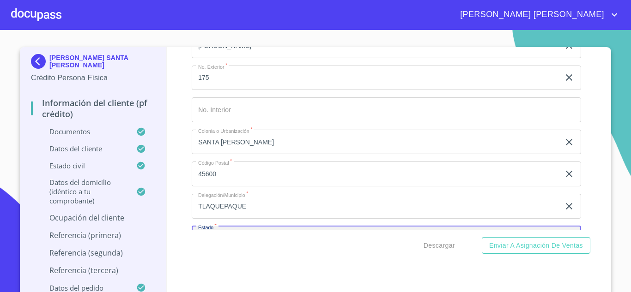
scroll to position [4293, 0]
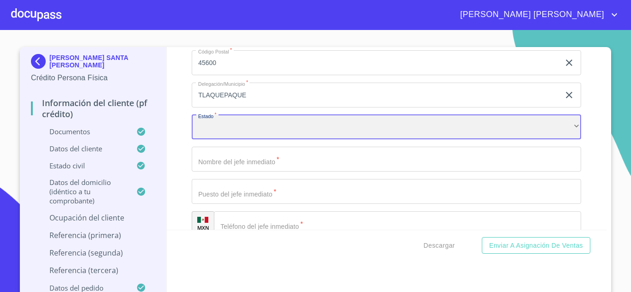
click at [211, 140] on div "​" at bounding box center [386, 127] width 389 height 25
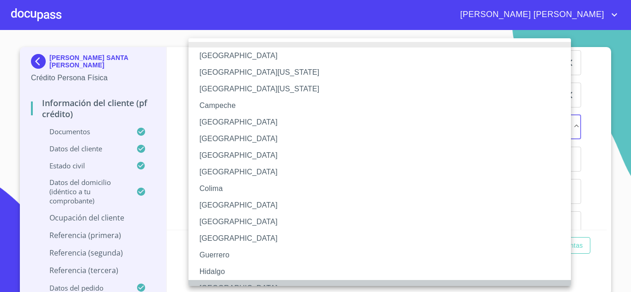
click at [219, 282] on li "[GEOGRAPHIC_DATA]" at bounding box center [382, 288] width 389 height 17
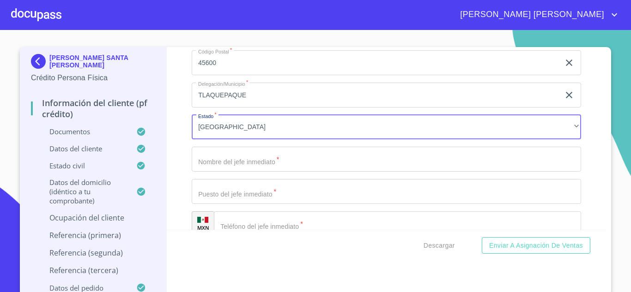
click at [217, 172] on input "Documento de identificación.   *" at bounding box center [386, 159] width 389 height 25
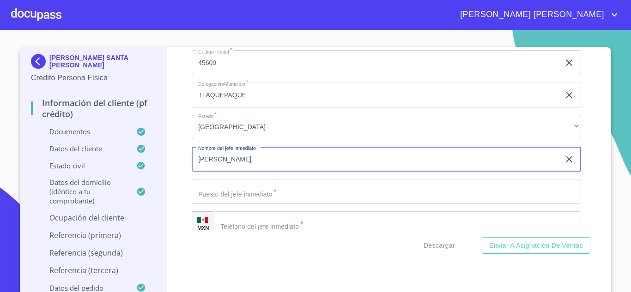
type input "[PERSON_NAME]"
click at [229, 200] on input "Documento de identificación.   *" at bounding box center [386, 191] width 389 height 25
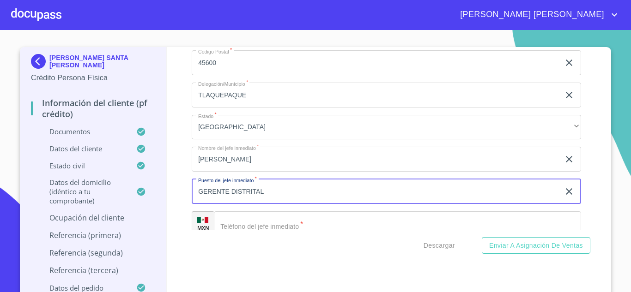
type input "GERENTE DISTRITAL"
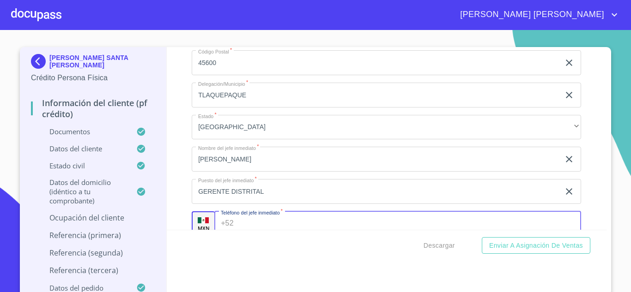
scroll to position [4311, 0]
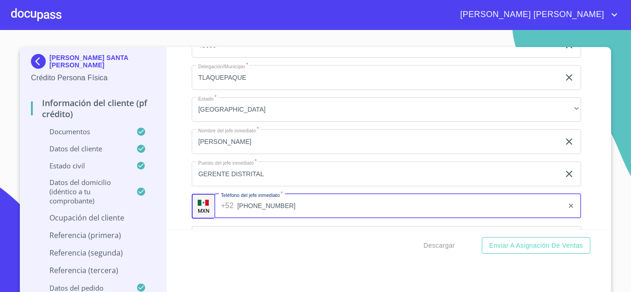
type input "[PHONE_NUMBER]"
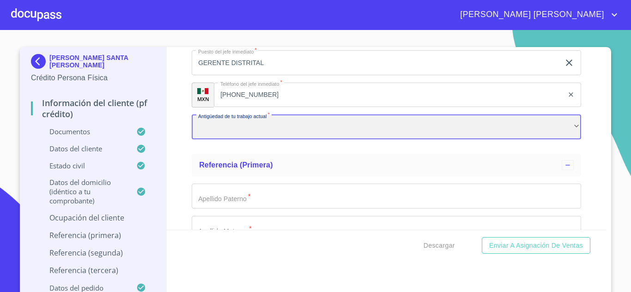
click at [220, 140] on div "​" at bounding box center [386, 127] width 389 height 25
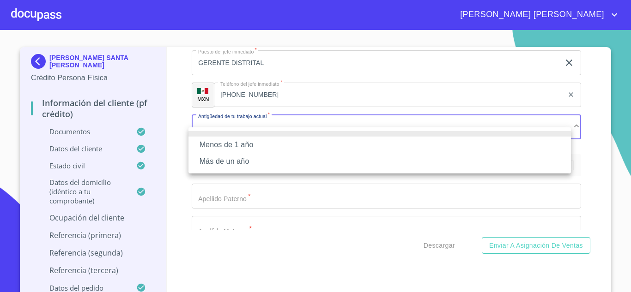
click at [232, 158] on li "Más de un año" at bounding box center [379, 161] width 382 height 17
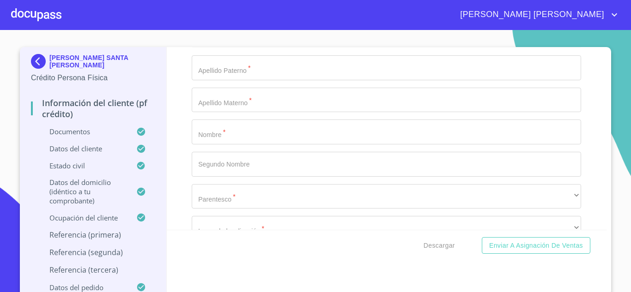
scroll to position [4561, 0]
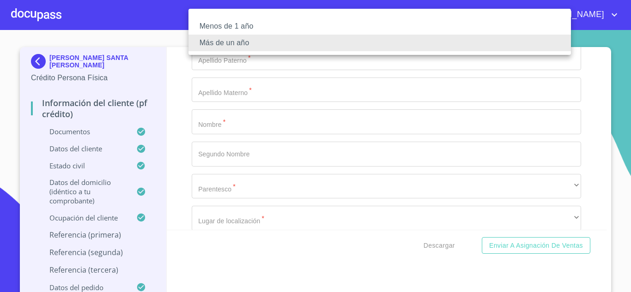
click at [225, 70] on div at bounding box center [315, 146] width 631 height 292
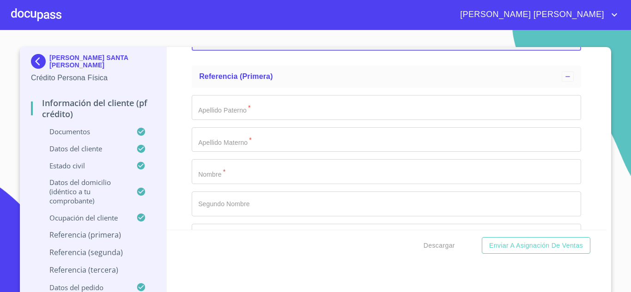
scroll to position [4515, 0]
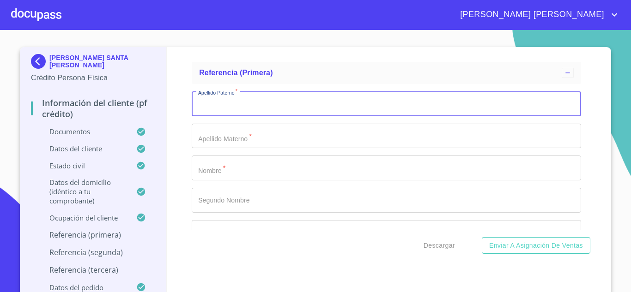
click at [235, 116] on input "Documento de identificación.   *" at bounding box center [386, 103] width 389 height 25
type input "[PERSON_NAME]"
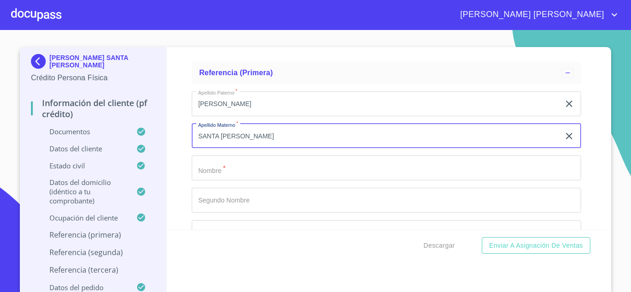
type input "SANTA [PERSON_NAME]"
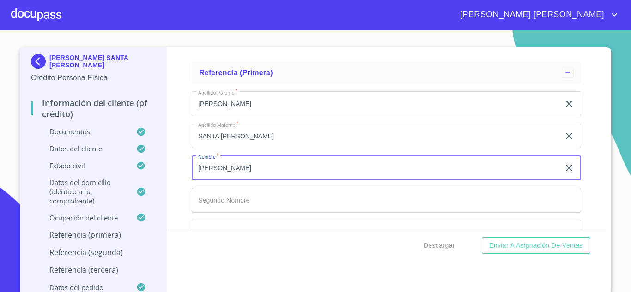
type input "[PERSON_NAME]"
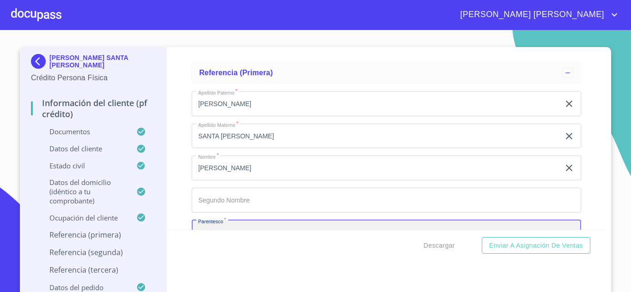
scroll to position [4620, 0]
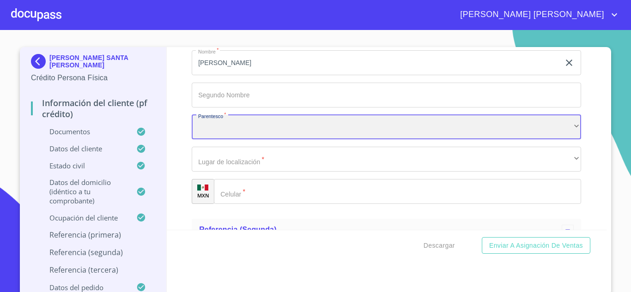
click at [212, 140] on div "​" at bounding box center [386, 127] width 389 height 25
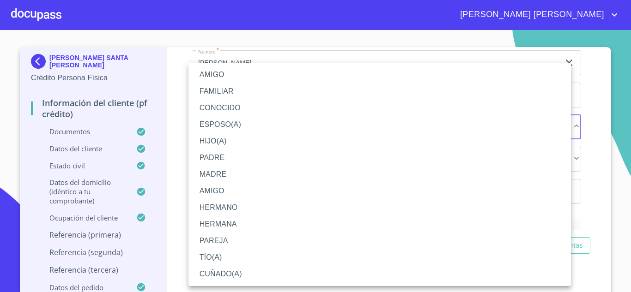
click at [228, 218] on li "HERMANA" at bounding box center [379, 224] width 382 height 17
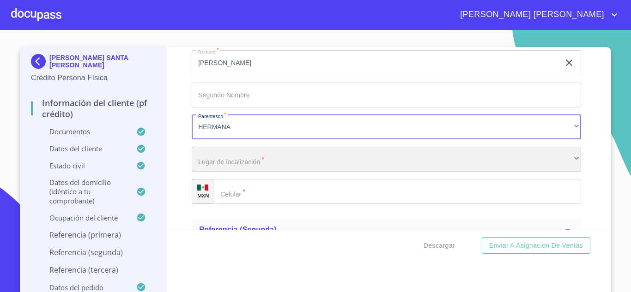
click at [221, 172] on div "​" at bounding box center [386, 159] width 389 height 25
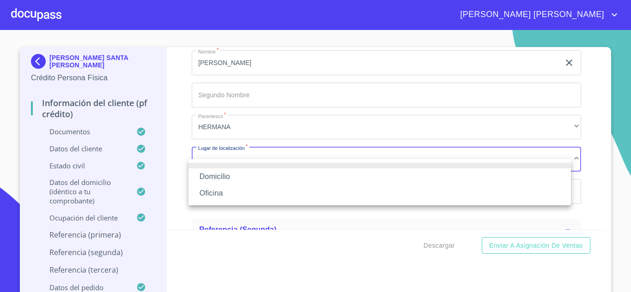
click at [220, 190] on li "Oficina" at bounding box center [379, 193] width 382 height 17
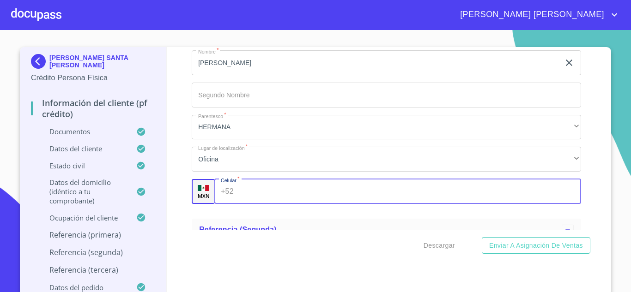
click at [268, 203] on input "Documento de identificación.   *" at bounding box center [409, 191] width 344 height 25
type input "[PHONE_NUMBER]"
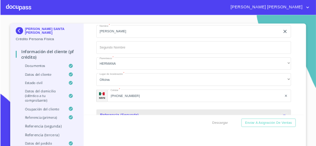
scroll to position [4722, 0]
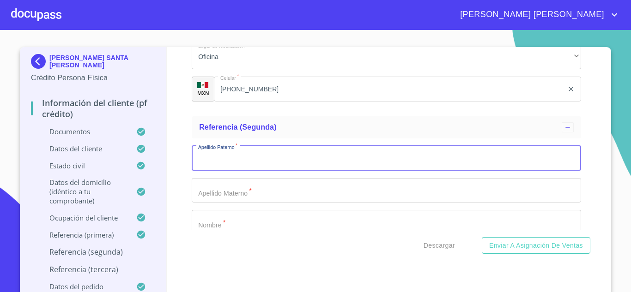
click at [243, 169] on input "Documento de identificación.   *" at bounding box center [386, 158] width 389 height 25
type input "[PERSON_NAME]"
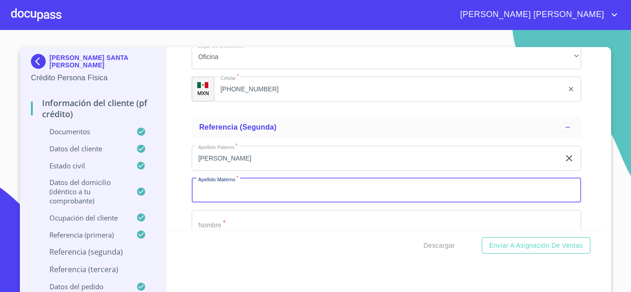
type input "I"
type input "C"
click at [231, 162] on input "[PERSON_NAME]" at bounding box center [376, 158] width 368 height 25
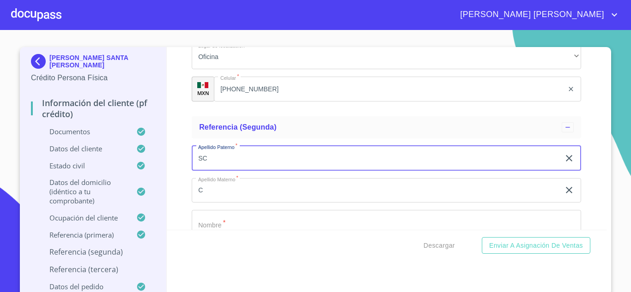
type input "S"
type input "CHAURY"
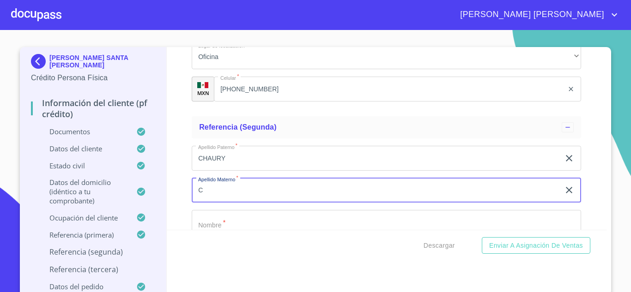
click at [223, 197] on input "C" at bounding box center [376, 190] width 368 height 25
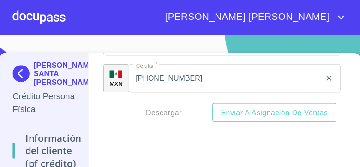
scroll to position [4722, 0]
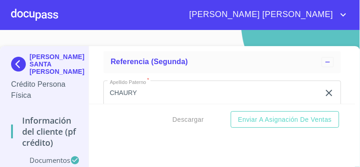
type input "[PERSON_NAME]"
click at [108, 87] on input "CHAURY" at bounding box center [211, 93] width 217 height 25
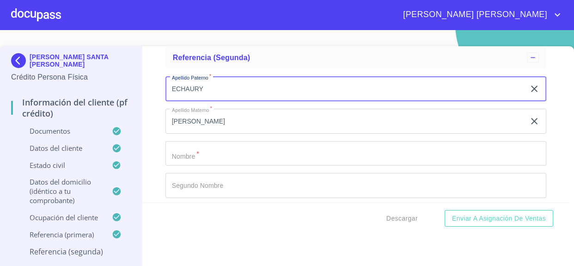
scroll to position [4775, 0]
type input "ECHAURY"
click at [204, 150] on input "Documento de identificación.   *" at bounding box center [355, 153] width 381 height 25
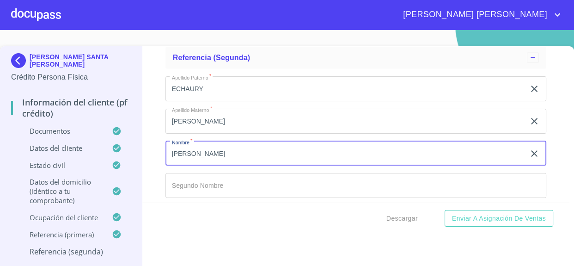
type input "[PERSON_NAME]"
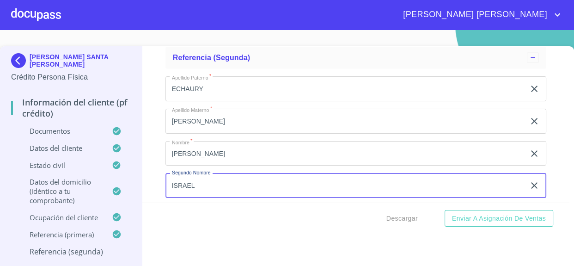
type input "ISRAEL"
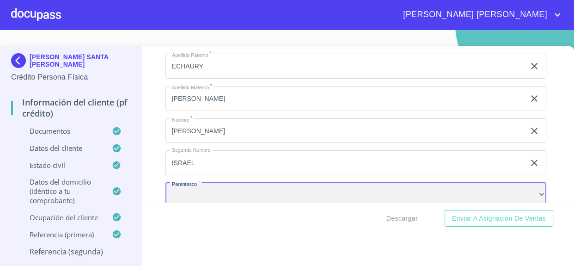
click at [196, 194] on div "​" at bounding box center [355, 194] width 381 height 25
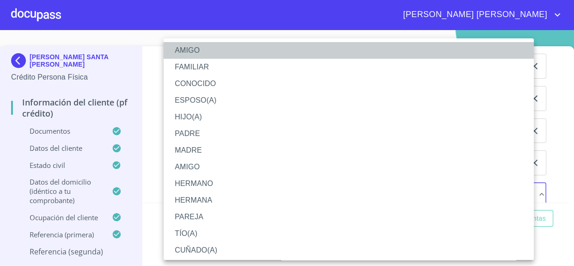
click at [194, 50] on li "AMIGO" at bounding box center [352, 50] width 376 height 17
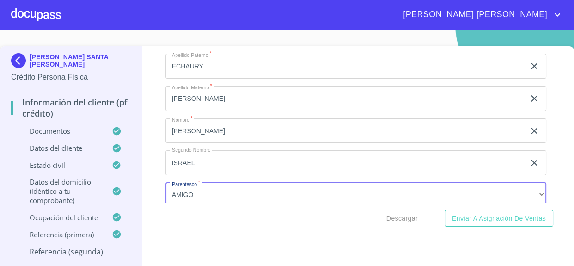
scroll to position [4895, 0]
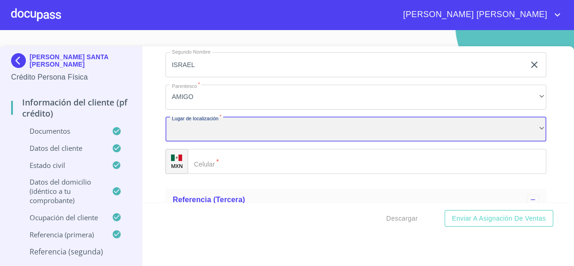
click at [190, 119] on div "​" at bounding box center [355, 129] width 381 height 25
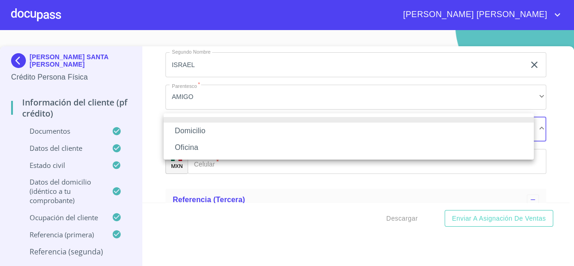
click at [191, 144] on li "Oficina" at bounding box center [349, 147] width 370 height 17
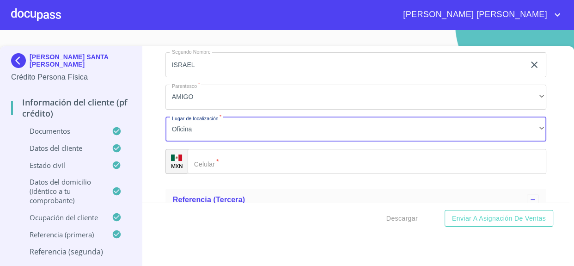
click at [241, 161] on input "Documento de identificación.   *" at bounding box center [367, 161] width 359 height 25
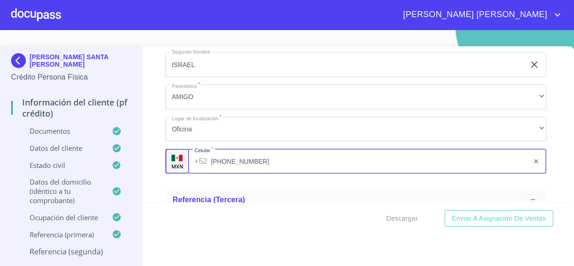
type input "[PHONE_NUMBER]"
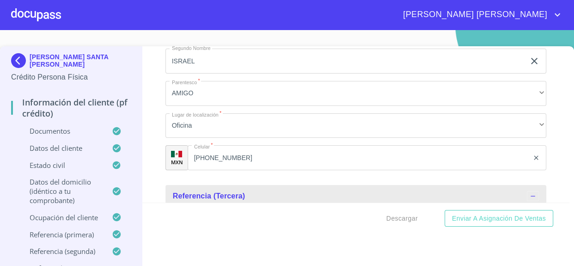
scroll to position [4997, 0]
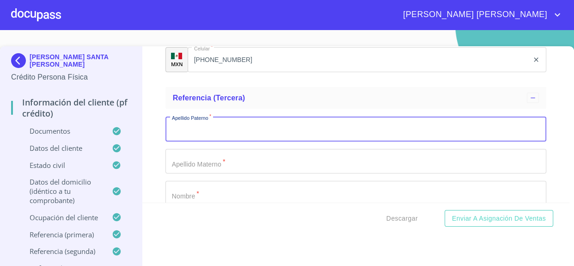
click at [205, 130] on input "Documento de identificación.   *" at bounding box center [355, 128] width 381 height 25
type input "[PERSON_NAME]"
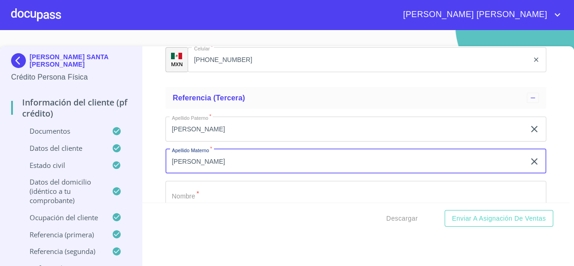
type input "[PERSON_NAME]"
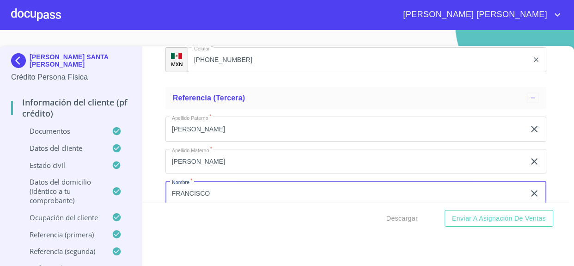
type input "FRANCISCO"
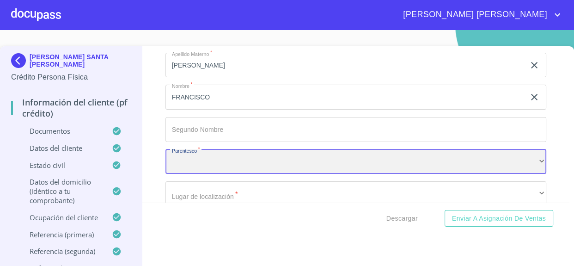
click at [205, 149] on div "​" at bounding box center [355, 161] width 381 height 25
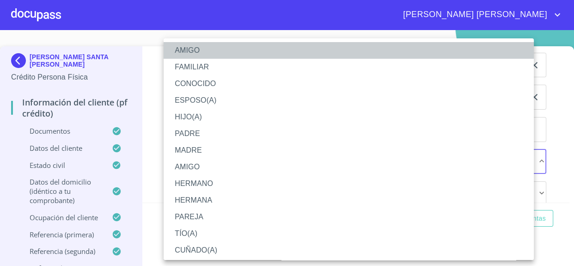
click at [198, 50] on li "AMIGO" at bounding box center [352, 50] width 376 height 17
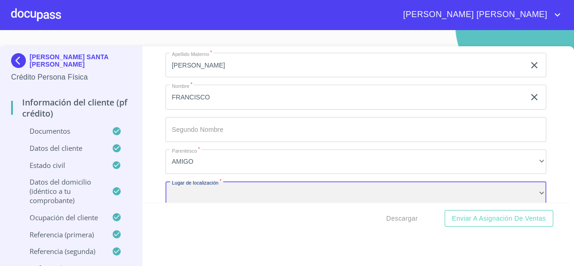
click at [211, 193] on div "​" at bounding box center [355, 193] width 381 height 25
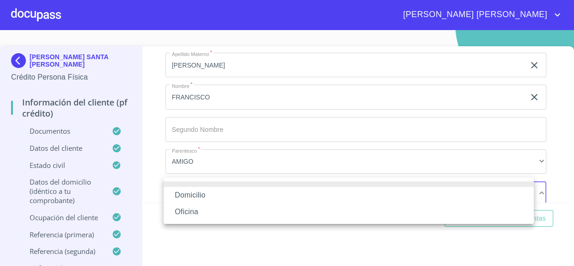
click at [194, 212] on li "Oficina" at bounding box center [349, 211] width 370 height 17
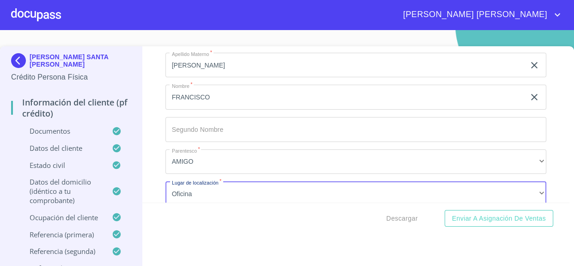
scroll to position [5189, 0]
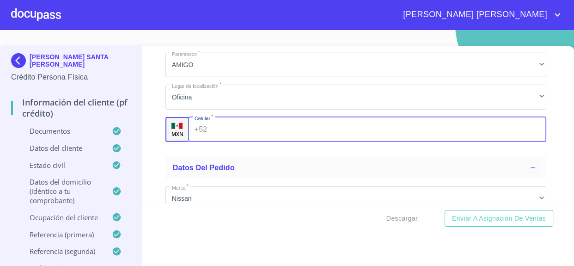
click at [225, 123] on input "Documento de identificación.   *" at bounding box center [378, 129] width 335 height 25
type input "[PHONE_NUMBER]"
click at [397, 217] on span "Descargar" at bounding box center [401, 218] width 31 height 12
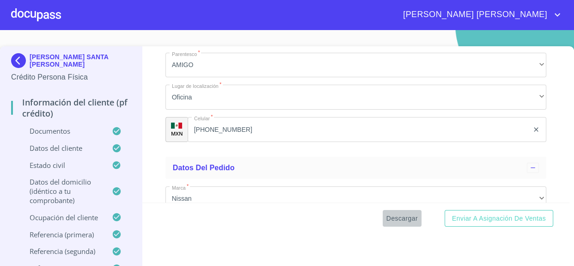
click at [398, 220] on span "Descargar" at bounding box center [401, 218] width 31 height 12
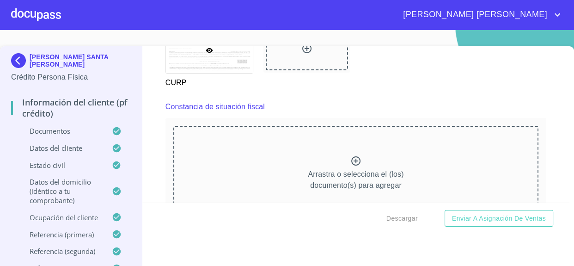
scroll to position [2481, 0]
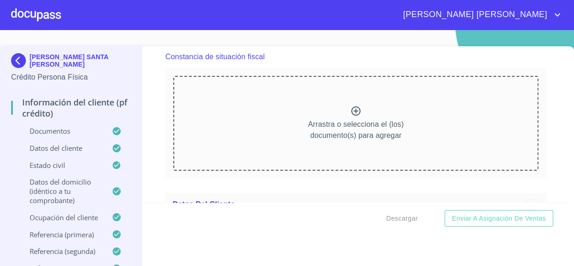
click at [351, 106] on icon at bounding box center [355, 110] width 9 height 9
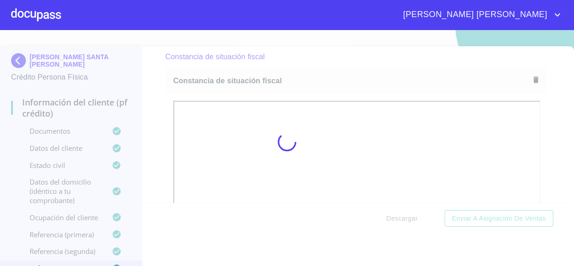
click at [540, 129] on div at bounding box center [287, 142] width 574 height 236
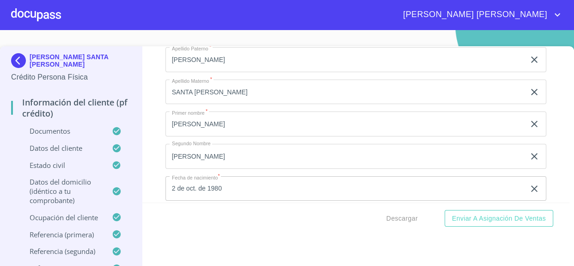
scroll to position [2985, 0]
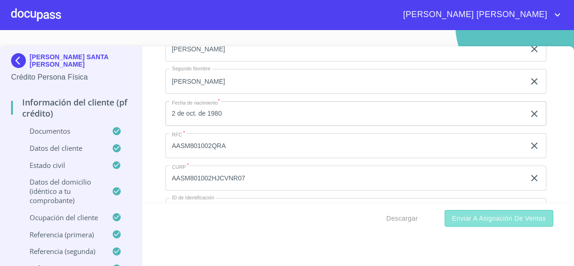
click at [481, 219] on span "Enviar a Asignación de Ventas" at bounding box center [499, 218] width 94 height 12
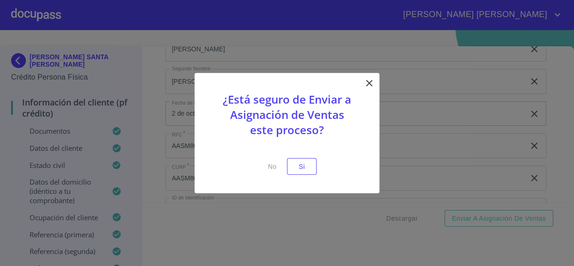
click at [371, 81] on icon at bounding box center [369, 82] width 6 height 6
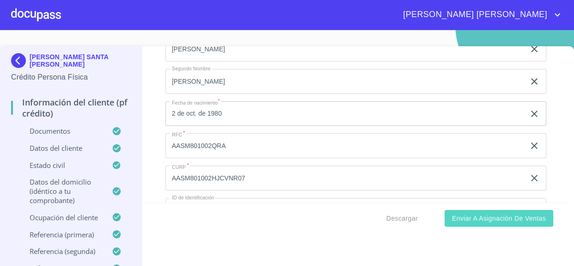
click at [493, 224] on button "Enviar a Asignación de Ventas" at bounding box center [498, 218] width 109 height 17
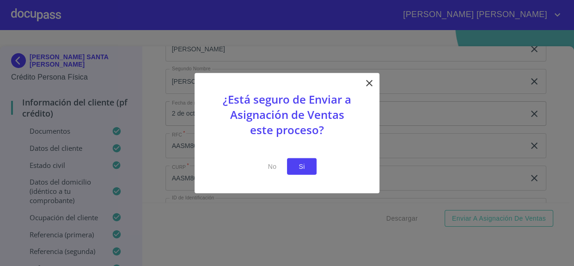
click at [298, 164] on span "Si" at bounding box center [301, 166] width 15 height 12
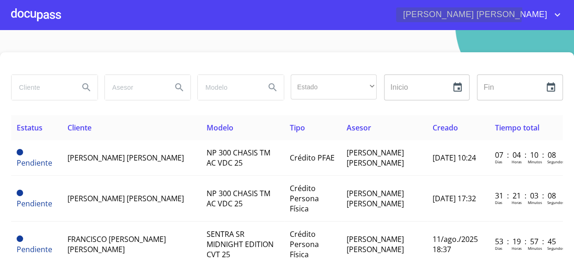
click at [555, 12] on icon "account of current user" at bounding box center [557, 14] width 11 height 11
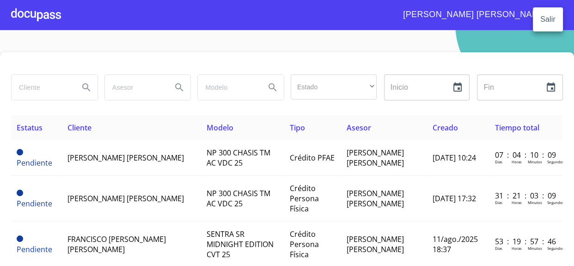
click at [548, 20] on li "Salir" at bounding box center [548, 19] width 30 height 17
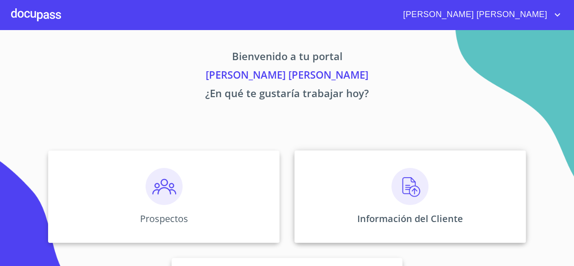
click at [391, 193] on img at bounding box center [409, 186] width 37 height 37
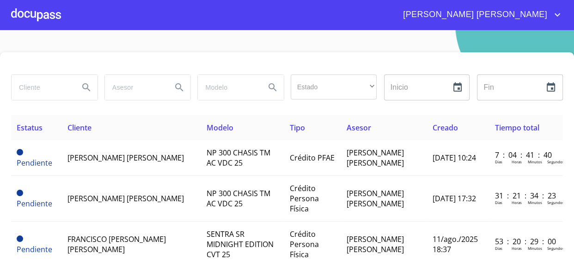
click at [42, 88] on input "search" at bounding box center [42, 87] width 60 height 25
type input "juan gabriel"
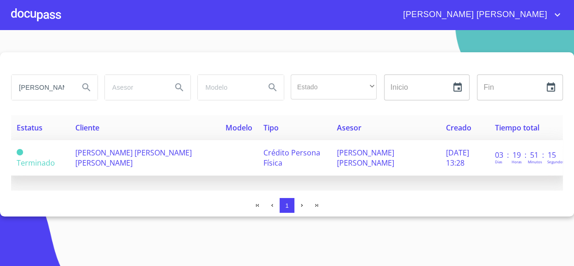
click at [144, 148] on span "JUAN GABRIEL VERGARA LAMAS" at bounding box center [133, 157] width 116 height 20
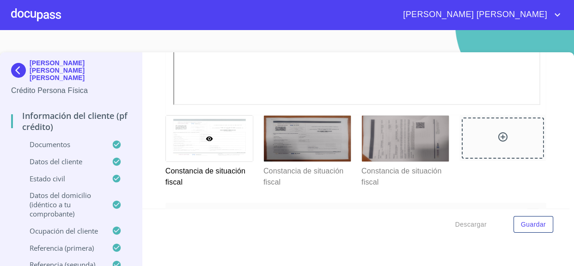
scroll to position [2679, 0]
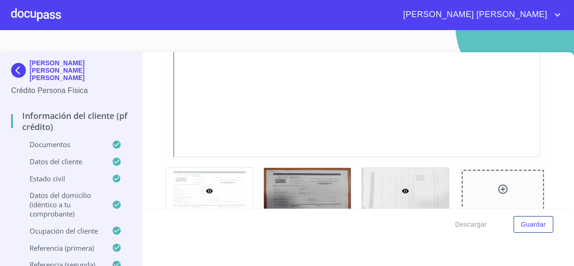
click at [411, 176] on div at bounding box center [405, 191] width 87 height 46
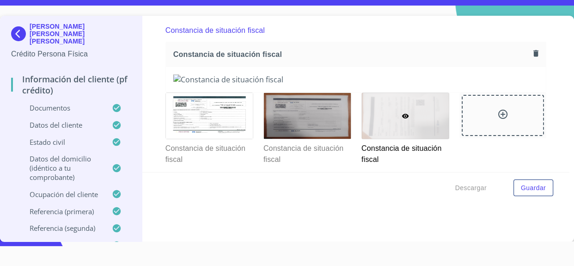
click at [531, 49] on icon "button" at bounding box center [535, 53] width 9 height 9
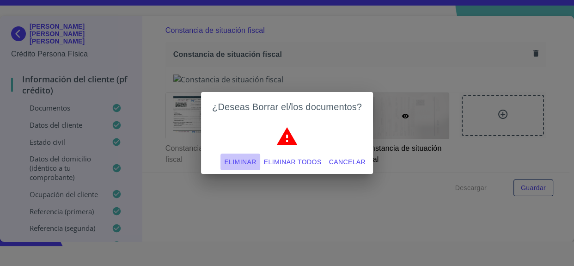
click at [236, 159] on span "Eliminar" at bounding box center [240, 162] width 32 height 12
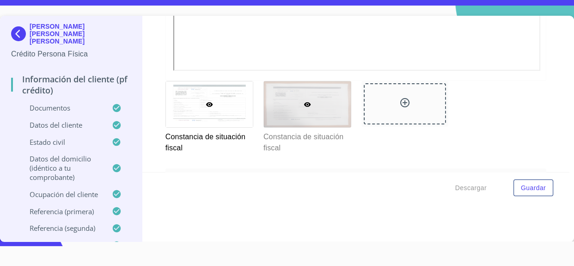
click at [320, 97] on div at bounding box center [307, 104] width 87 height 46
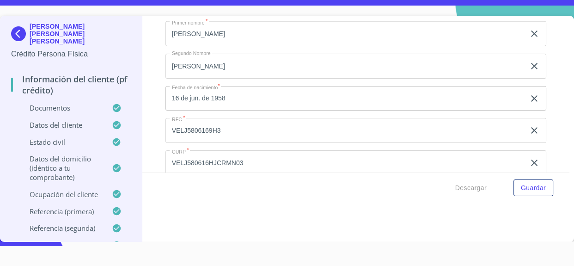
scroll to position [2477, 0]
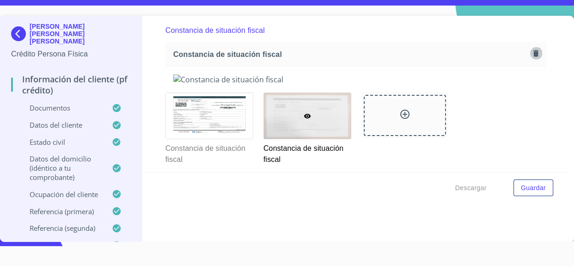
click at [533, 50] on icon "button" at bounding box center [535, 53] width 5 height 6
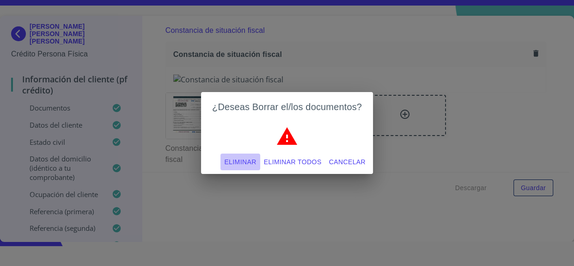
click at [248, 158] on span "Eliminar" at bounding box center [240, 162] width 32 height 12
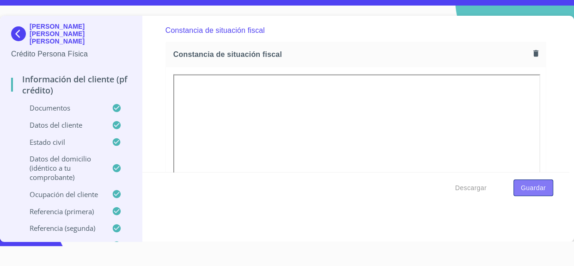
click at [539, 185] on button "Guardar" at bounding box center [533, 187] width 40 height 17
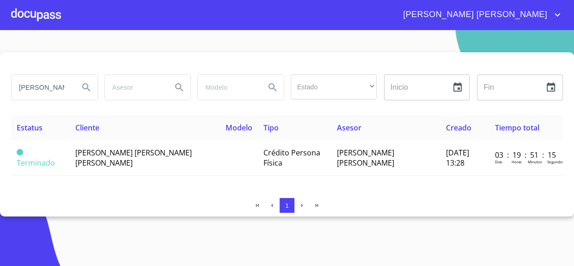
click at [553, 10] on icon "account of current user" at bounding box center [557, 14] width 11 height 11
click at [554, 19] on li "Salir" at bounding box center [548, 19] width 30 height 17
